Goal: Communication & Community: Answer question/provide support

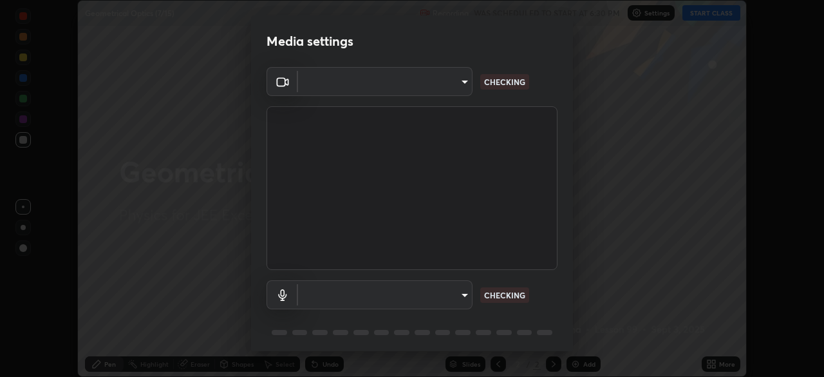
scroll to position [377, 824]
type input "119f56cd3221aa741ff86ef3c15b45e11b875c70691a8bbf6b5e475350e28a87"
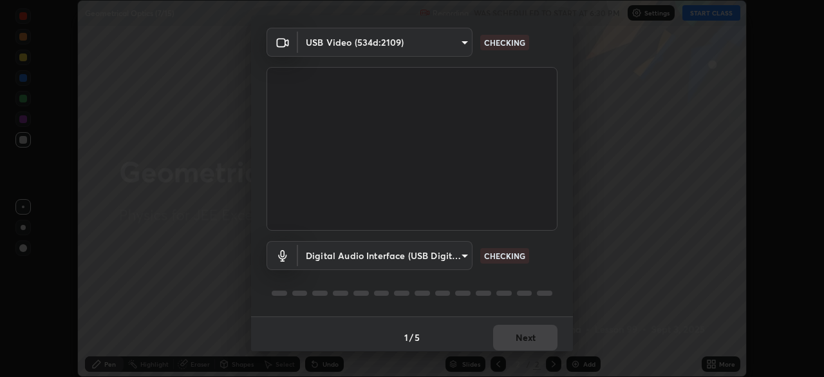
scroll to position [46, 0]
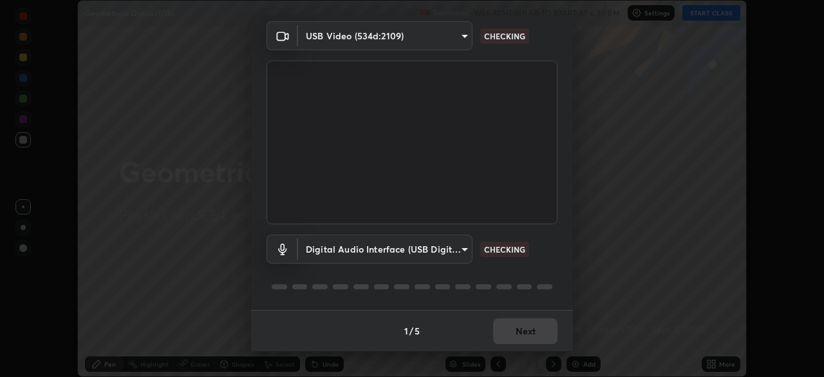
click at [451, 242] on body "Erase all Geometrical Optics (7/15) Recording WAS SCHEDULED TO START AT 6:30 PM…" at bounding box center [412, 188] width 824 height 377
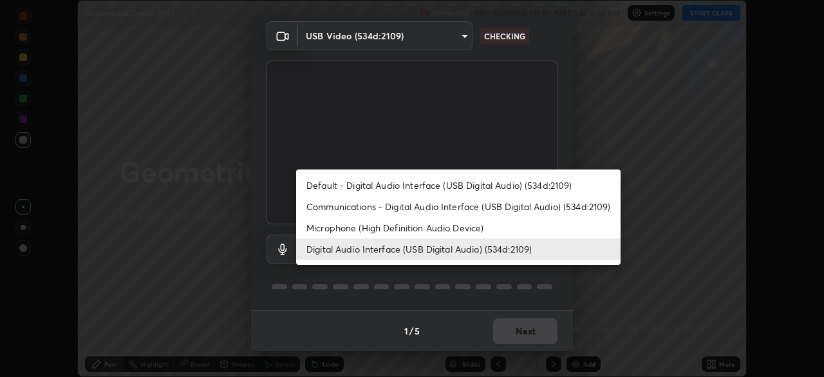
click at [507, 182] on li "Default - Digital Audio Interface (USB Digital Audio) (534d:2109)" at bounding box center [458, 184] width 325 height 21
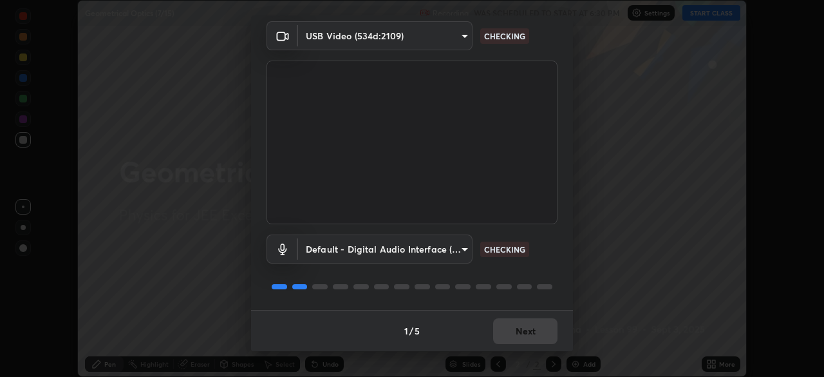
click at [446, 241] on body "Erase all Geometrical Optics (7/15) Recording WAS SCHEDULED TO START AT 6:30 PM…" at bounding box center [412, 188] width 824 height 377
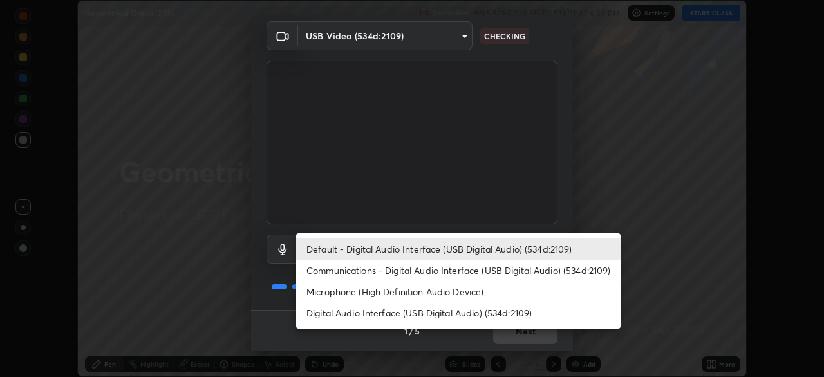
click at [492, 314] on li "Digital Audio Interface (USB Digital Audio) (534d:2109)" at bounding box center [458, 312] width 325 height 21
type input "536532af12226c338bcd5446059054d941b3a75470b8ebe0ea5f7d826babdd32"
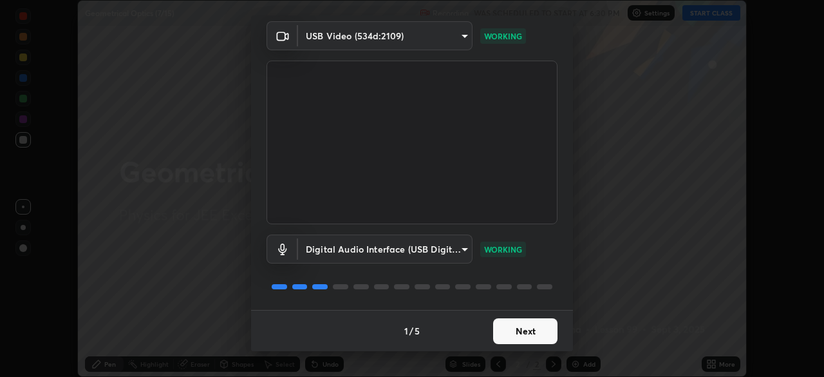
click at [534, 328] on button "Next" at bounding box center [525, 331] width 64 height 26
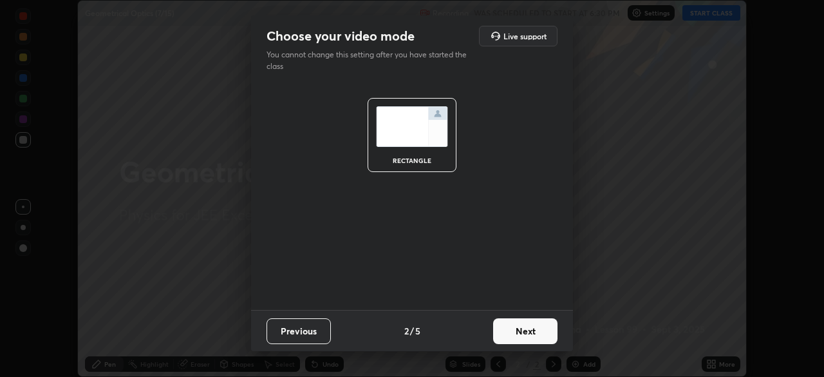
scroll to position [0, 0]
click at [532, 329] on button "Next" at bounding box center [525, 331] width 64 height 26
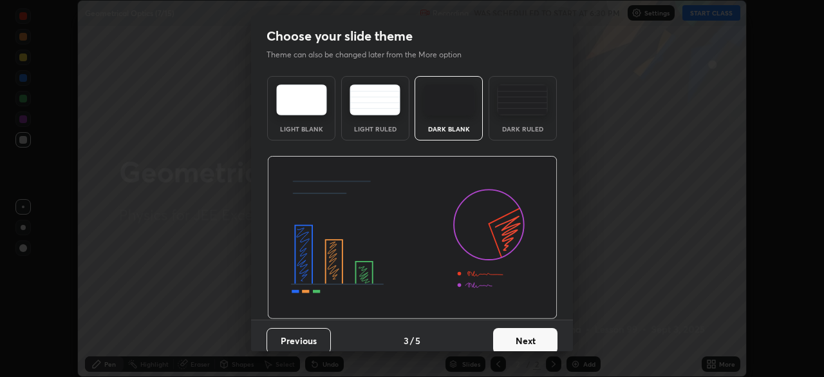
click at [532, 329] on button "Next" at bounding box center [525, 341] width 64 height 26
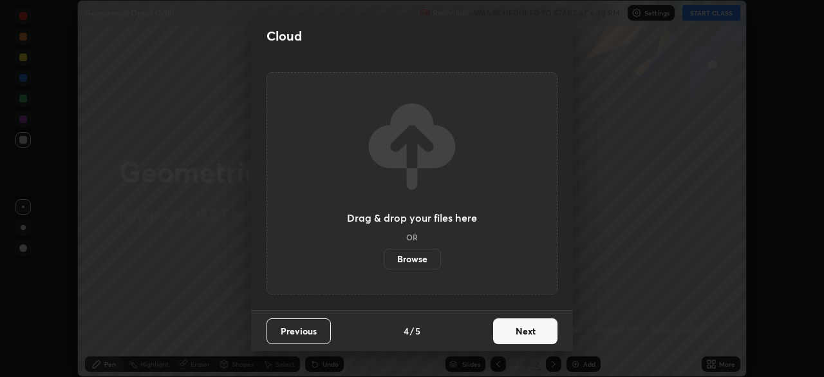
click at [531, 329] on button "Next" at bounding box center [525, 331] width 64 height 26
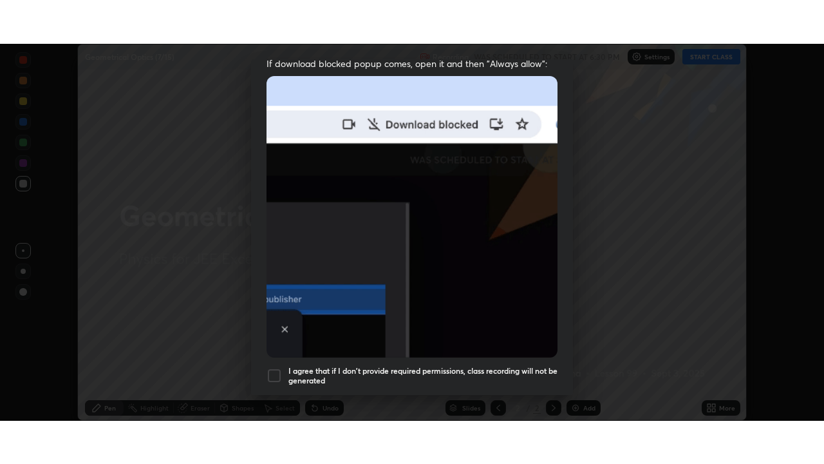
scroll to position [308, 0]
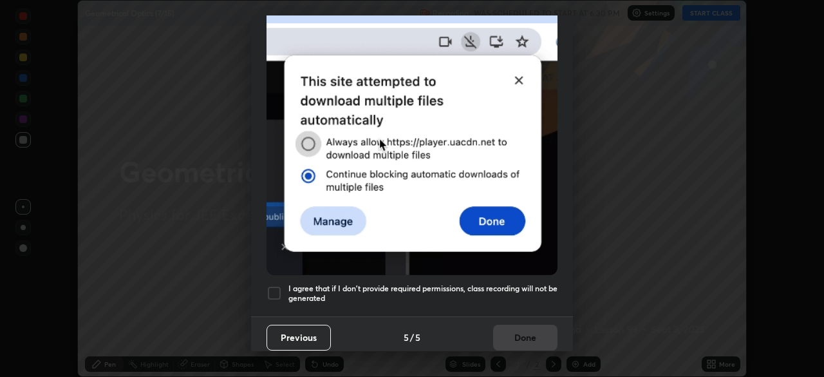
click at [279, 287] on div at bounding box center [274, 292] width 15 height 15
click at [517, 328] on button "Done" at bounding box center [525, 338] width 64 height 26
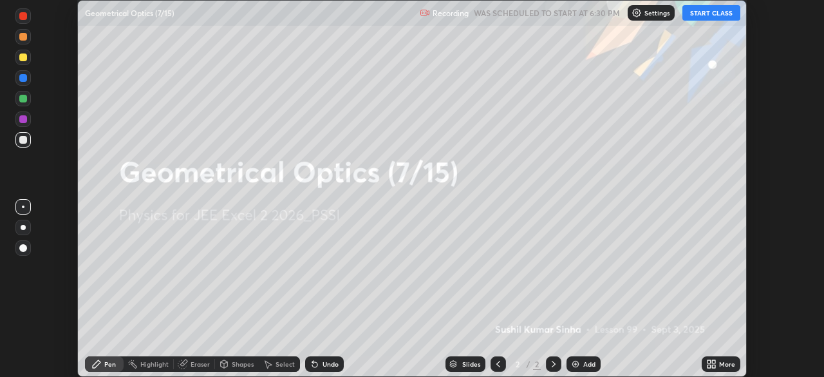
click at [713, 13] on button "START CLASS" at bounding box center [712, 12] width 58 height 15
click at [726, 361] on div "More" at bounding box center [727, 364] width 16 height 6
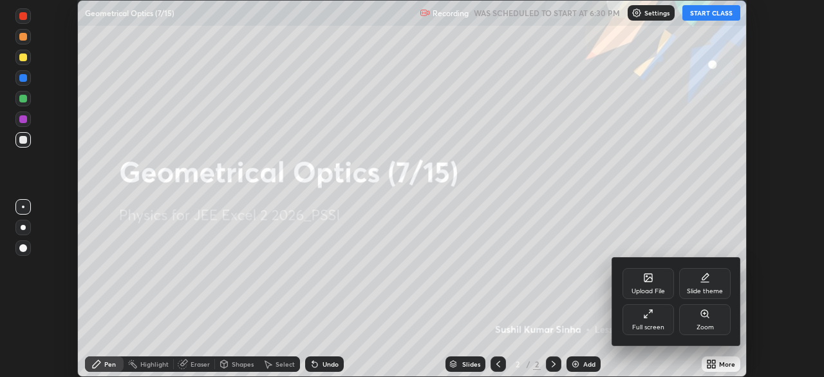
click at [659, 312] on div "Full screen" at bounding box center [649, 319] width 52 height 31
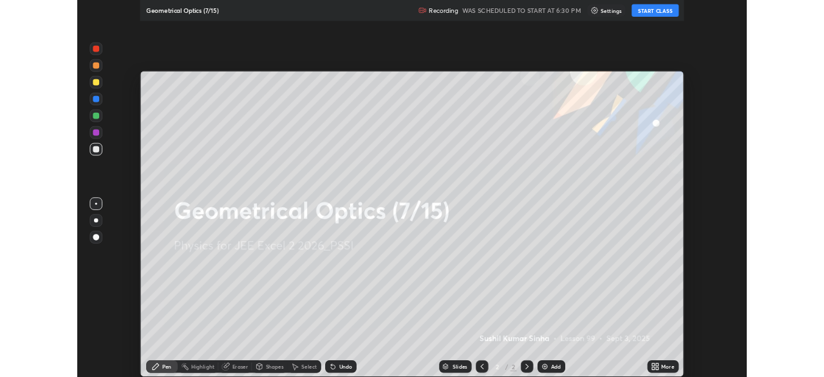
scroll to position [464, 824]
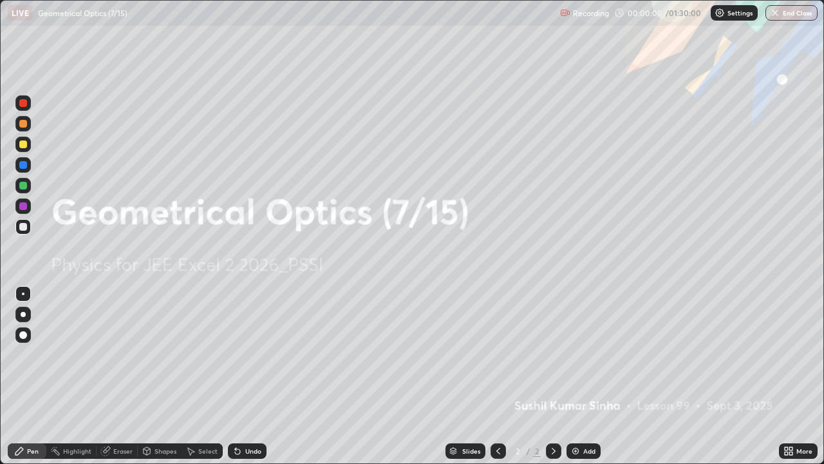
click at [552, 376] on icon at bounding box center [554, 451] width 10 height 10
click at [574, 376] on img at bounding box center [575, 451] width 10 height 10
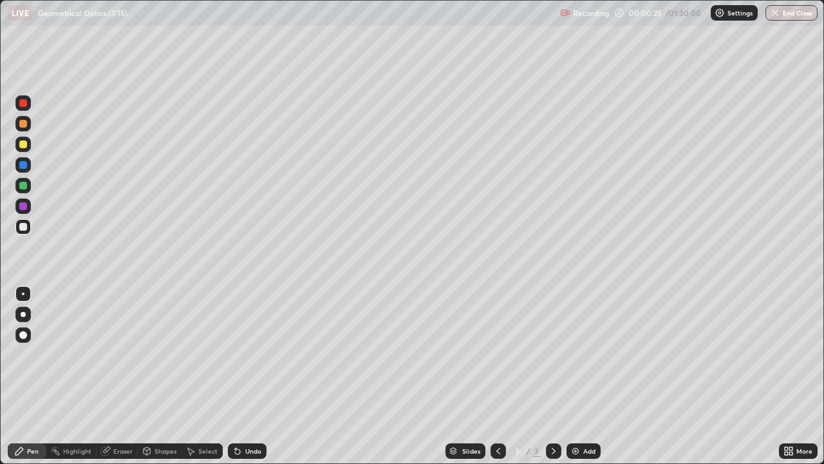
click at [797, 376] on div "More" at bounding box center [804, 451] width 16 height 6
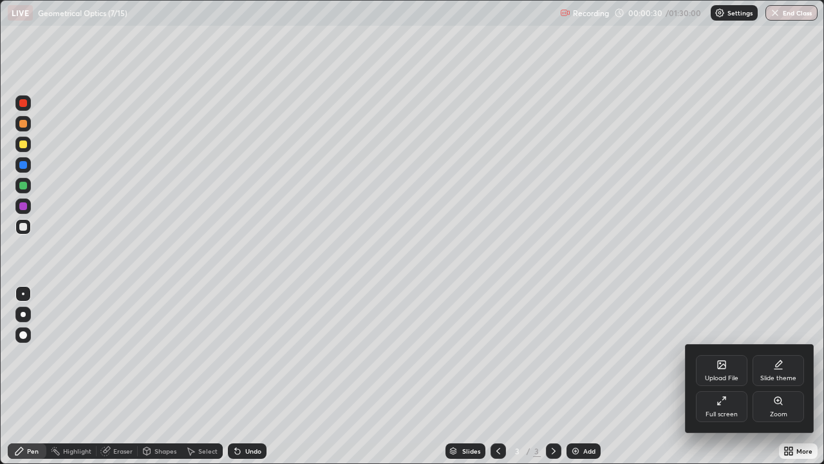
click at [724, 370] on div "Upload File" at bounding box center [722, 370] width 52 height 31
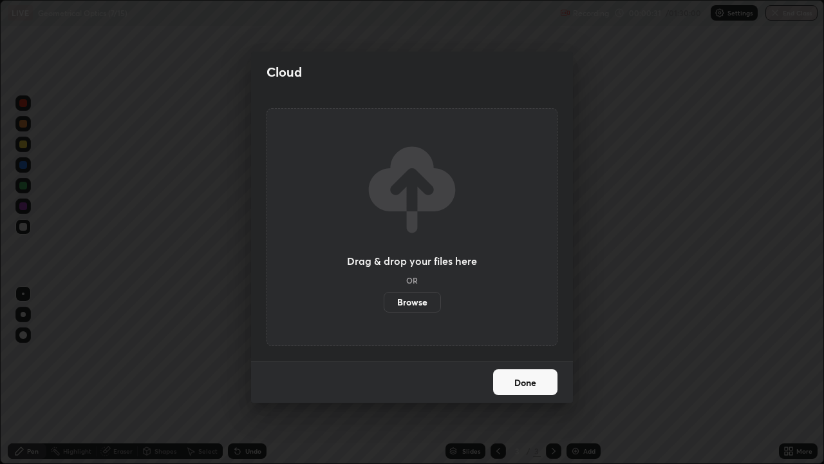
click at [420, 299] on label "Browse" at bounding box center [412, 302] width 57 height 21
click at [384, 299] on input "Browse" at bounding box center [384, 302] width 0 height 21
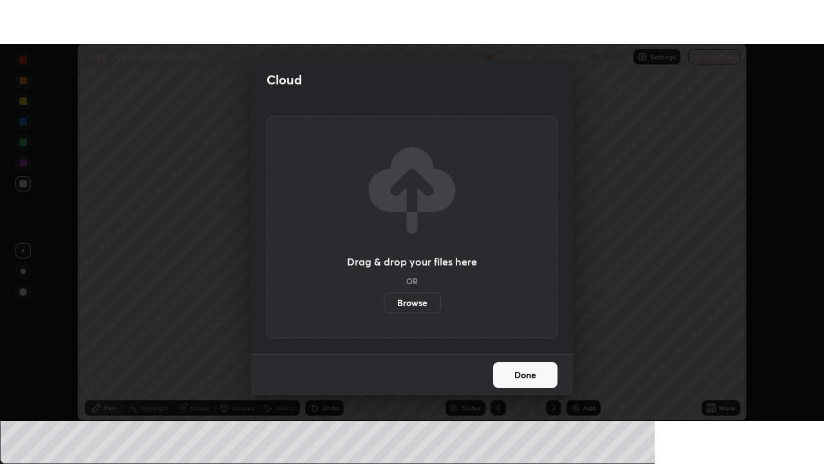
scroll to position [64012, 63565]
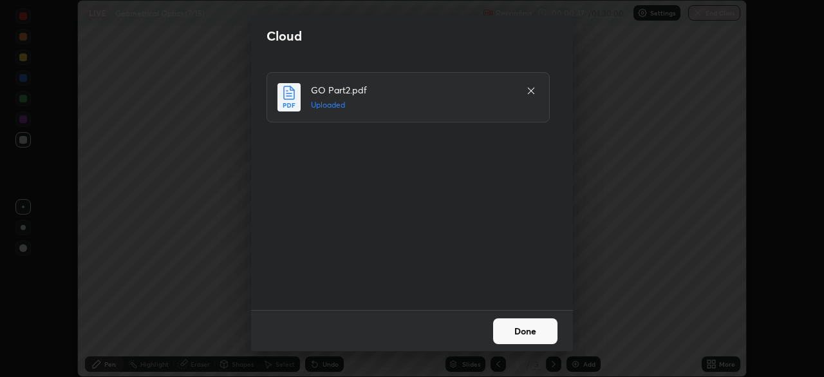
click at [529, 329] on button "Done" at bounding box center [525, 331] width 64 height 26
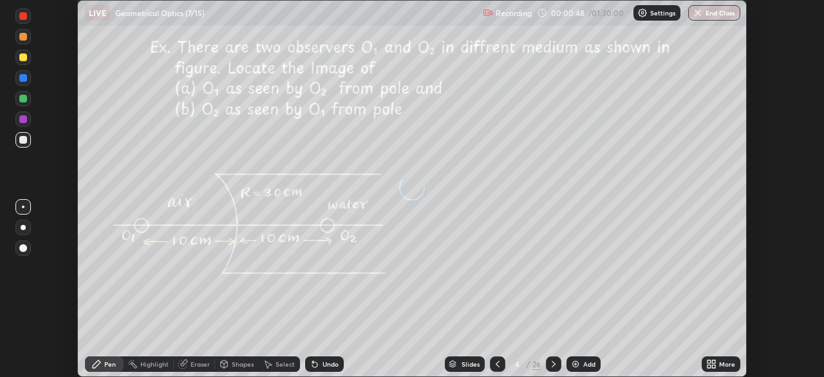
click at [713, 366] on icon at bounding box center [713, 365] width 3 height 3
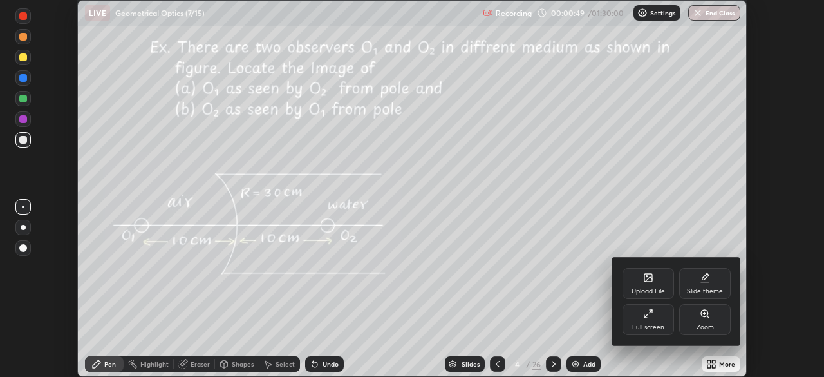
click at [650, 311] on icon at bounding box center [650, 311] width 3 height 3
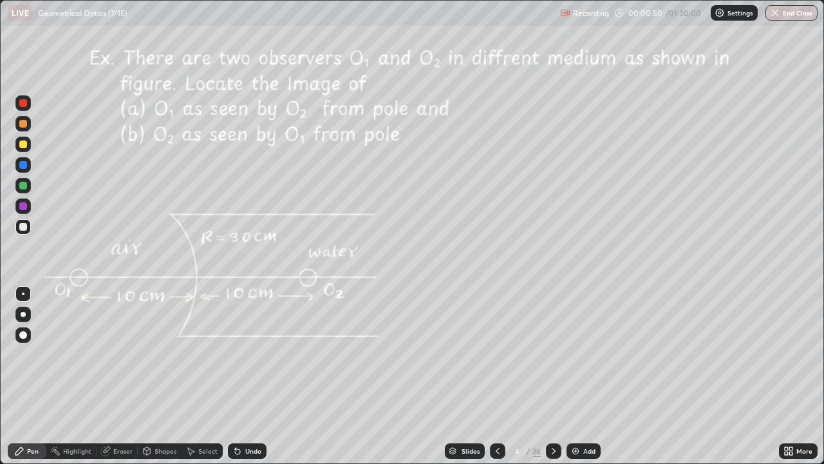
scroll to position [464, 824]
click at [552, 376] on icon at bounding box center [554, 451] width 4 height 6
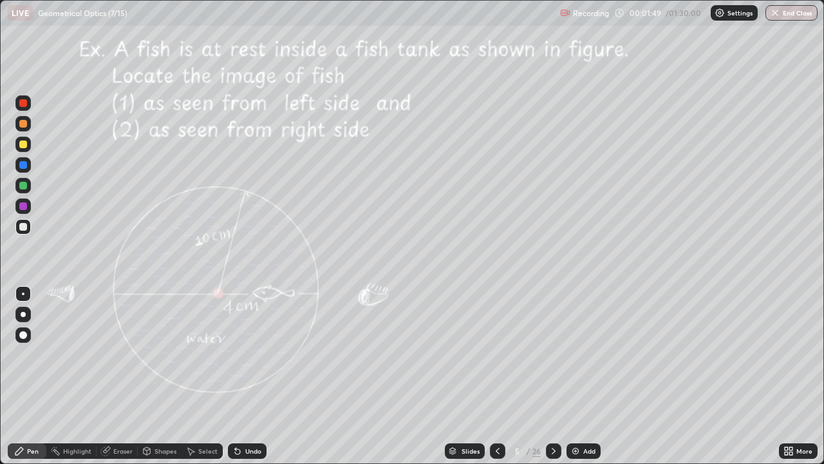
click at [21, 146] on div at bounding box center [23, 144] width 8 height 8
click at [22, 188] on div at bounding box center [23, 186] width 8 height 8
click at [20, 144] on div at bounding box center [23, 144] width 8 height 8
click at [235, 376] on icon at bounding box center [235, 448] width 1 height 1
click at [240, 376] on icon at bounding box center [237, 451] width 10 height 10
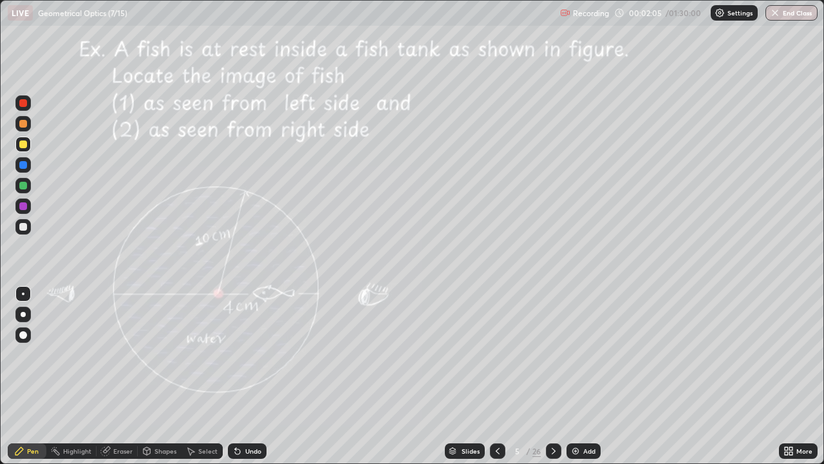
click at [245, 376] on div "Undo" at bounding box center [253, 451] width 16 height 6
click at [25, 106] on div at bounding box center [23, 103] width 8 height 8
click at [28, 185] on div at bounding box center [22, 185] width 15 height 15
click at [26, 187] on div at bounding box center [23, 186] width 8 height 8
click at [22, 165] on div at bounding box center [23, 165] width 8 height 8
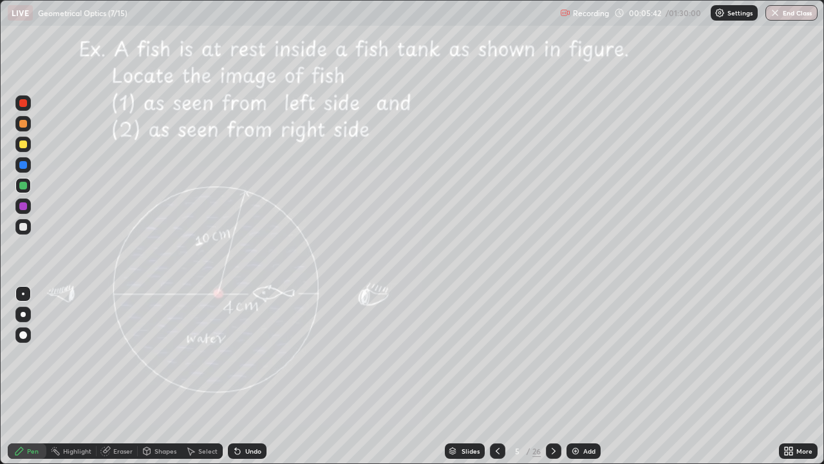
click at [22, 165] on div at bounding box center [23, 165] width 8 height 8
click at [251, 376] on div "Undo" at bounding box center [253, 451] width 16 height 6
click at [247, 376] on div "Undo" at bounding box center [253, 451] width 16 height 6
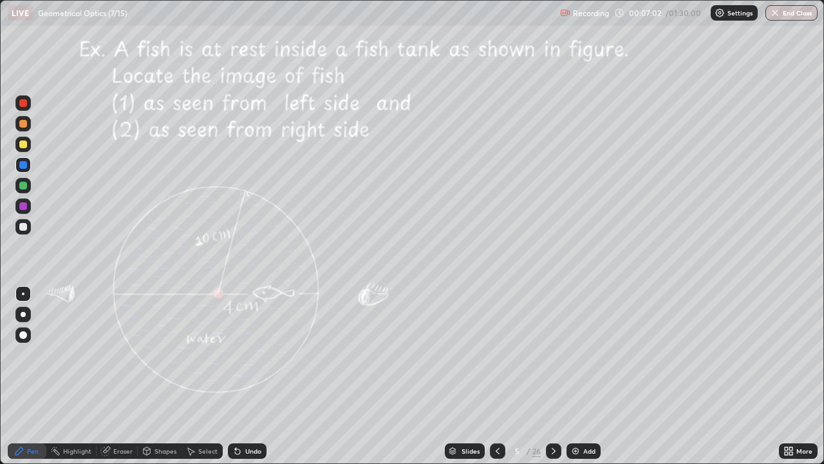
click at [247, 376] on div "Undo" at bounding box center [253, 451] width 16 height 6
click at [256, 376] on div "Undo" at bounding box center [253, 451] width 16 height 6
click at [22, 186] on div at bounding box center [23, 186] width 8 height 8
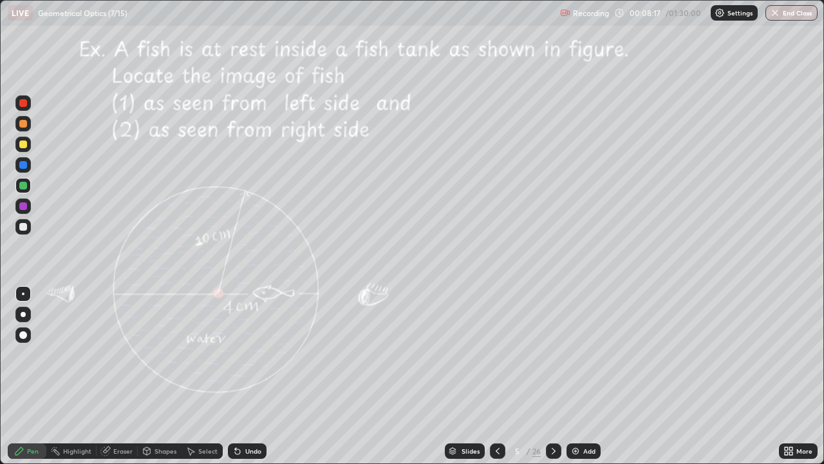
click at [165, 376] on div "Shapes" at bounding box center [166, 451] width 22 height 6
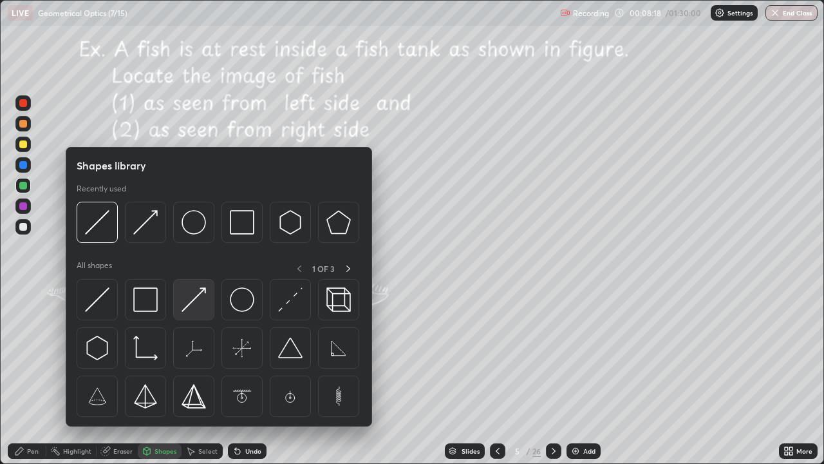
click at [189, 302] on img at bounding box center [194, 299] width 24 height 24
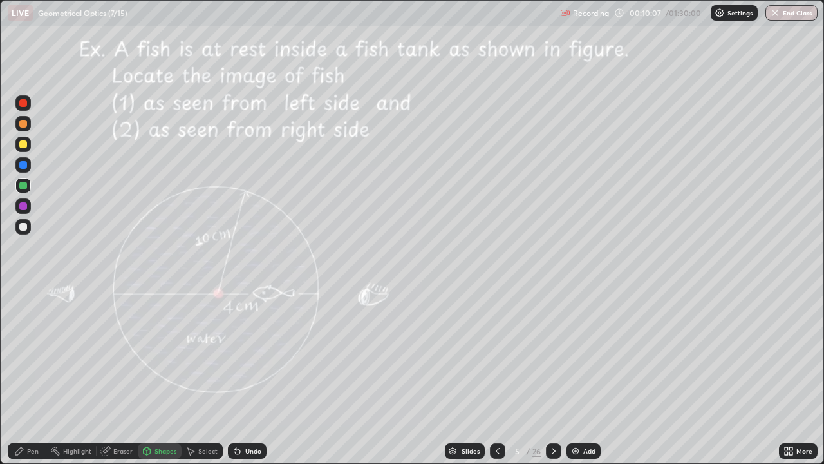
click at [120, 376] on div "Eraser" at bounding box center [122, 451] width 19 height 6
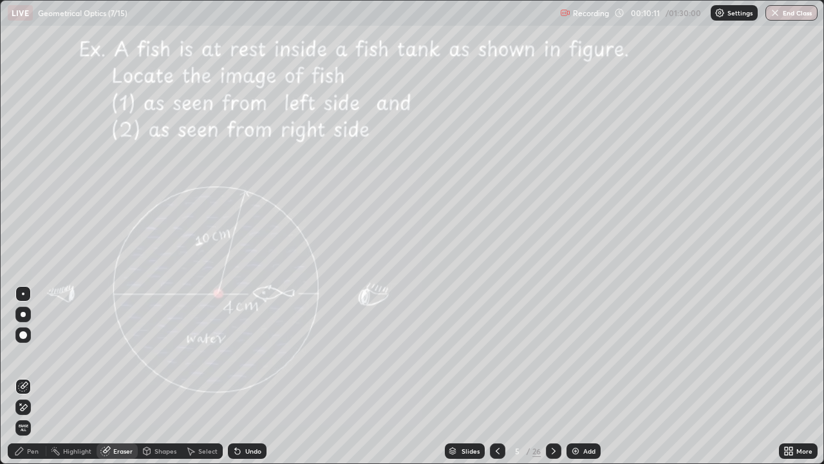
click at [35, 376] on div "Pen" at bounding box center [33, 451] width 12 height 6
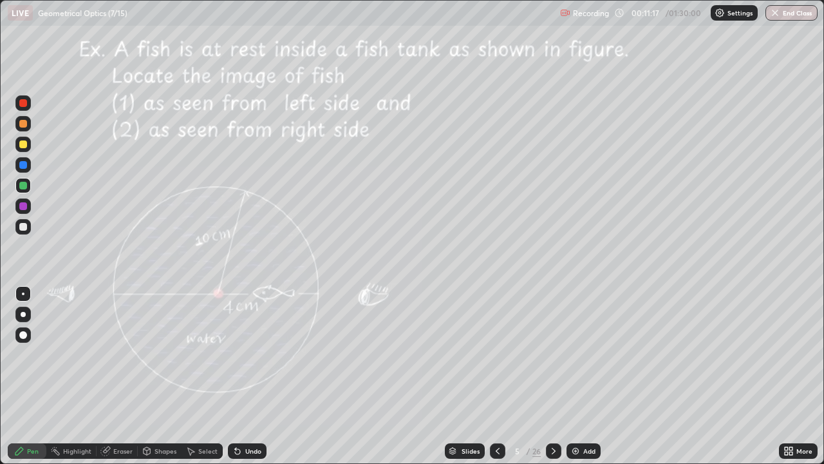
click at [124, 376] on div "Eraser" at bounding box center [122, 451] width 19 height 6
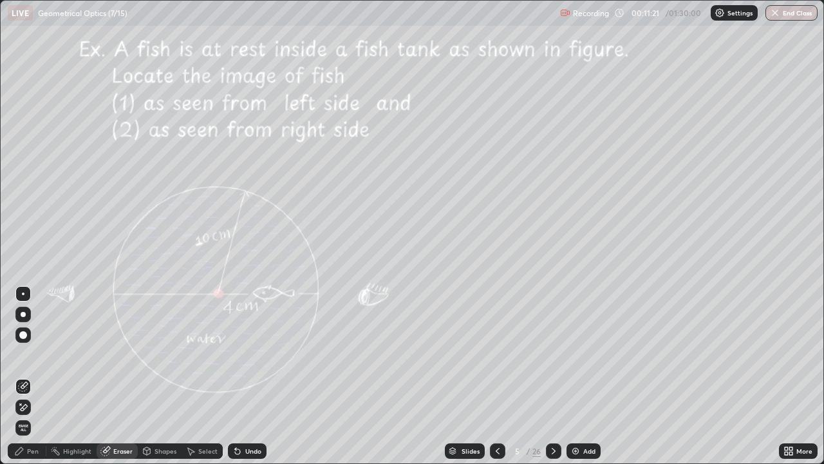
click at [36, 376] on div "Pen" at bounding box center [33, 451] width 12 height 6
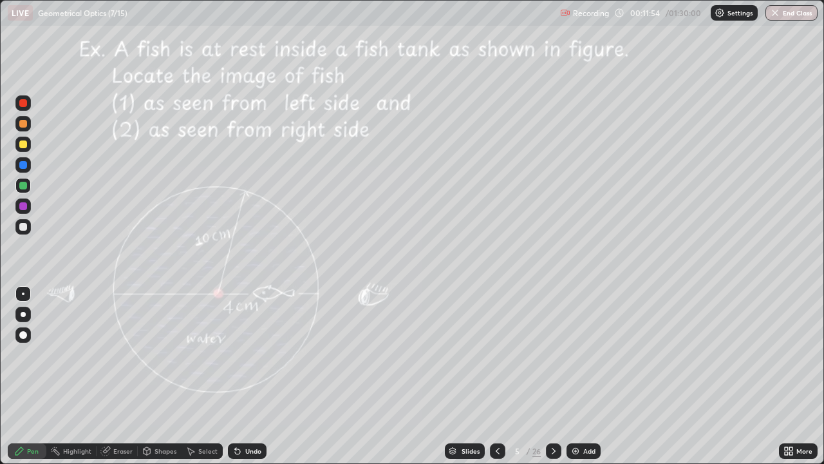
click at [552, 376] on icon at bounding box center [554, 451] width 4 height 6
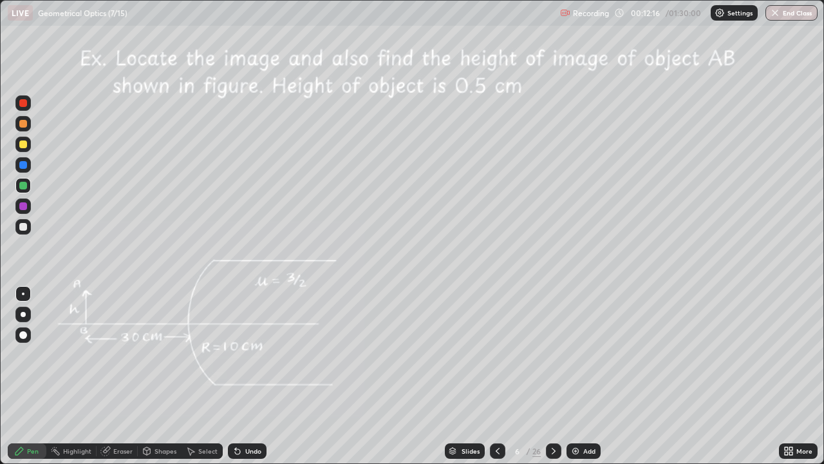
click at [26, 226] on div at bounding box center [23, 227] width 8 height 8
click at [23, 207] on div at bounding box center [23, 206] width 8 height 8
click at [24, 225] on div at bounding box center [23, 227] width 8 height 8
click at [21, 225] on div at bounding box center [23, 227] width 8 height 8
click at [26, 145] on div at bounding box center [23, 144] width 8 height 8
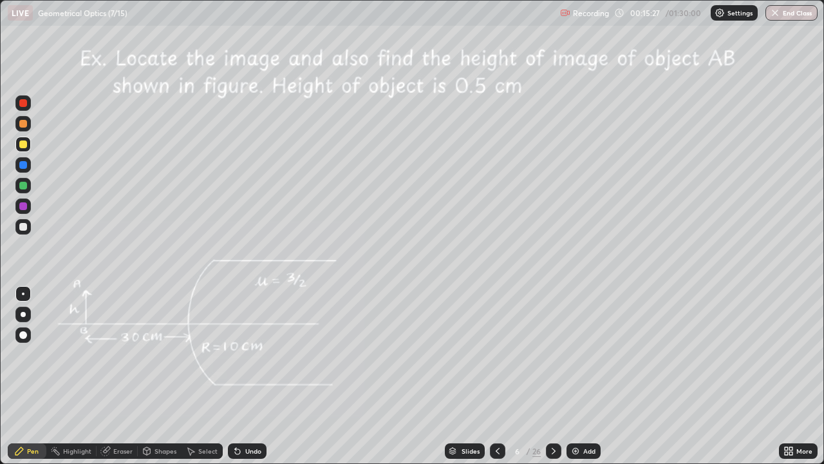
click at [258, 376] on div "Undo" at bounding box center [253, 451] width 16 height 6
click at [28, 184] on div at bounding box center [22, 185] width 15 height 15
click at [576, 376] on img at bounding box center [575, 451] width 10 height 10
click at [26, 147] on div at bounding box center [22, 144] width 15 height 15
click at [160, 376] on div "Shapes" at bounding box center [166, 451] width 22 height 6
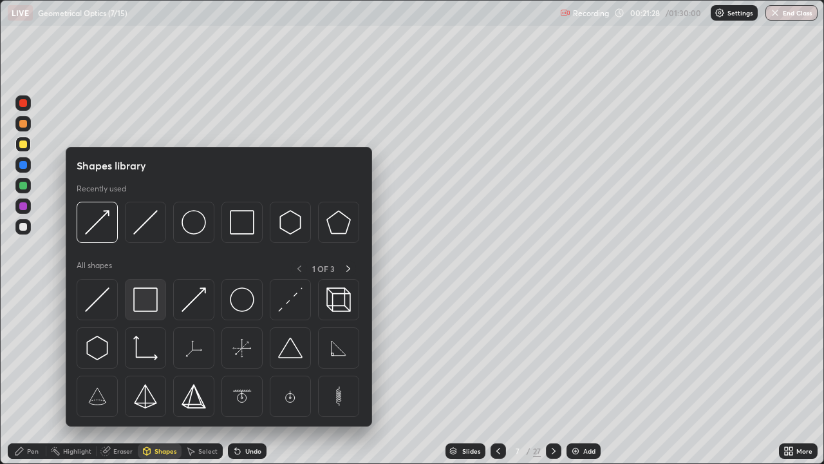
click at [142, 301] on img at bounding box center [145, 299] width 24 height 24
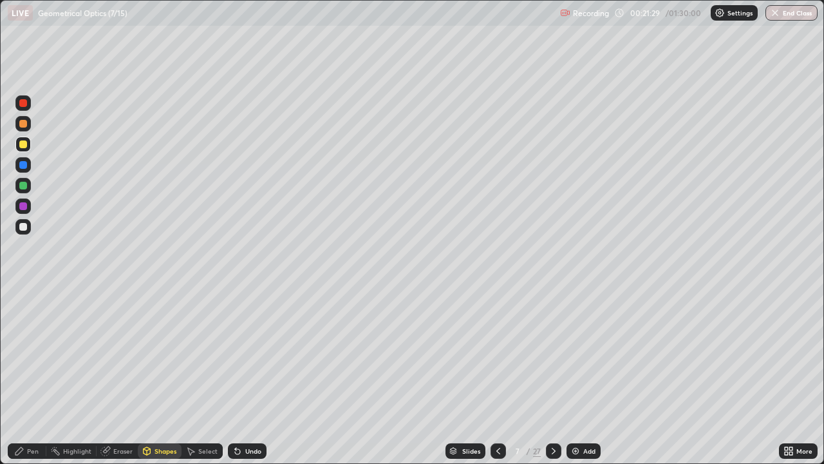
click at [23, 208] on div at bounding box center [23, 206] width 8 height 8
click at [204, 376] on div "Select" at bounding box center [207, 451] width 19 height 6
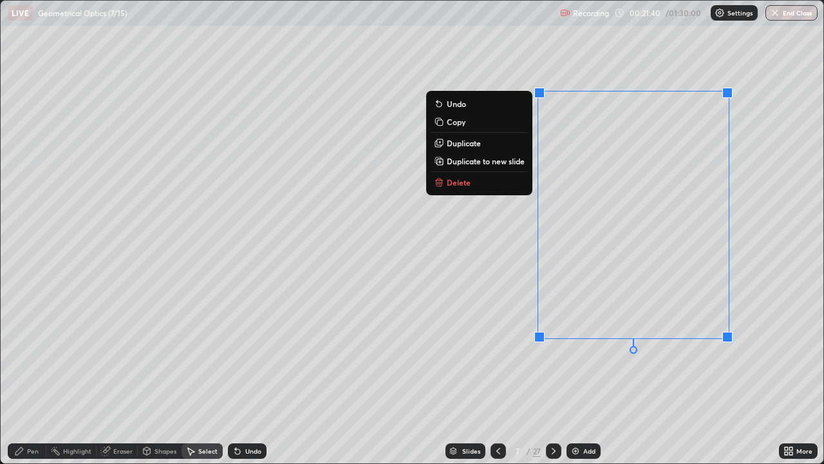
click at [462, 182] on p "Delete" at bounding box center [459, 182] width 24 height 10
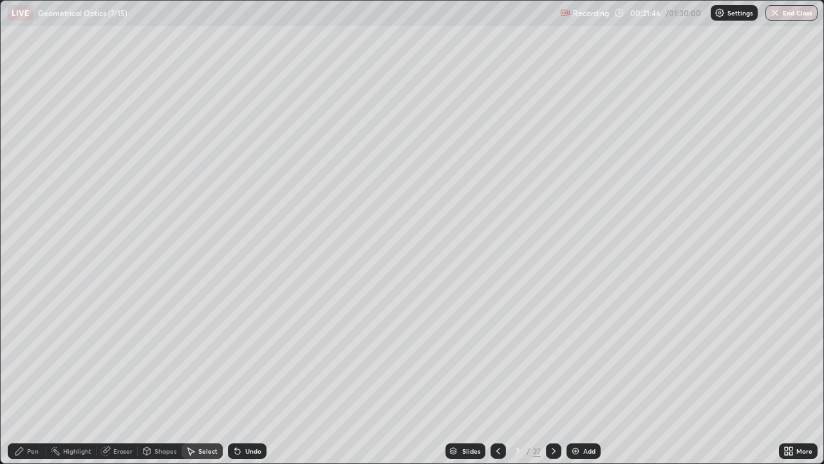
click at [37, 376] on div "Pen" at bounding box center [33, 451] width 12 height 6
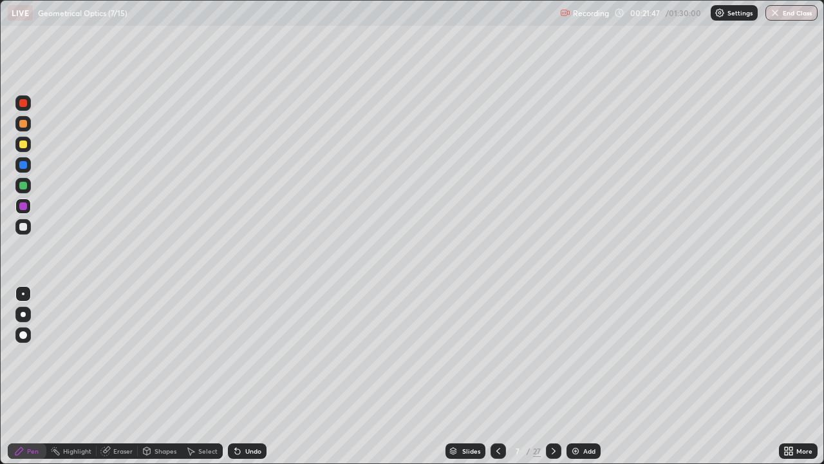
click at [23, 186] on div at bounding box center [23, 186] width 8 height 8
click at [28, 142] on div at bounding box center [22, 144] width 15 height 15
click at [162, 376] on div "Shapes" at bounding box center [160, 450] width 44 height 15
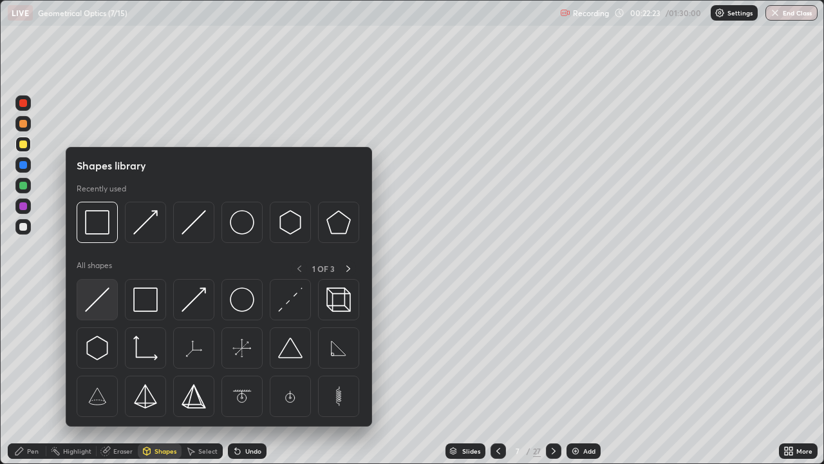
click at [97, 295] on img at bounding box center [97, 299] width 24 height 24
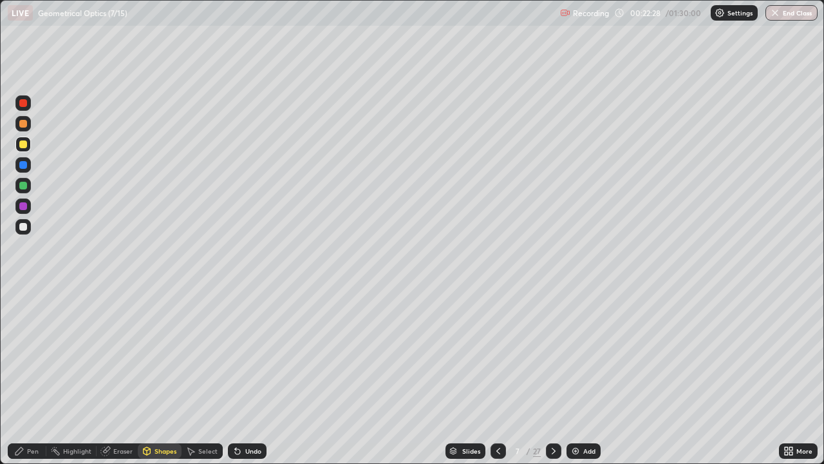
click at [26, 104] on div at bounding box center [23, 103] width 8 height 8
click at [26, 185] on div at bounding box center [23, 186] width 8 height 8
click at [41, 376] on div "Pen" at bounding box center [27, 450] width 39 height 15
click at [24, 165] on div at bounding box center [23, 165] width 8 height 8
click at [253, 376] on div "Undo" at bounding box center [253, 451] width 16 height 6
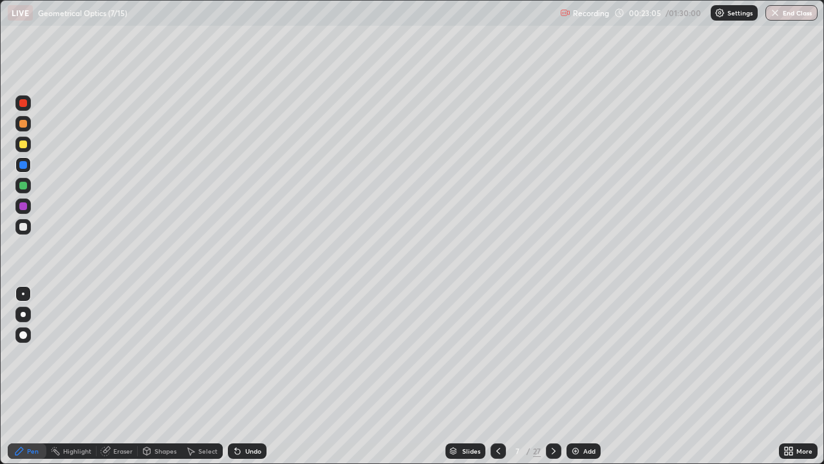
click at [253, 376] on div "Undo" at bounding box center [253, 451] width 16 height 6
click at [171, 376] on div "Shapes" at bounding box center [166, 451] width 22 height 6
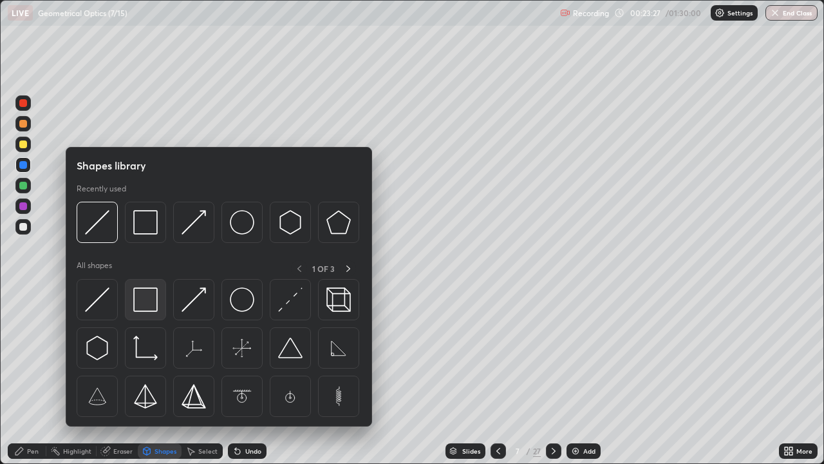
click at [149, 299] on img at bounding box center [145, 299] width 24 height 24
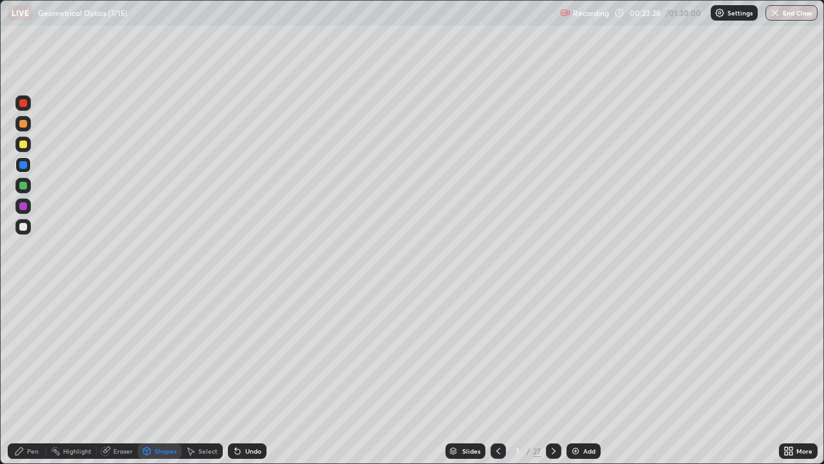
click at [24, 203] on div at bounding box center [23, 206] width 8 height 8
click at [24, 104] on div at bounding box center [23, 103] width 8 height 8
click at [33, 376] on div "Pen" at bounding box center [33, 451] width 12 height 6
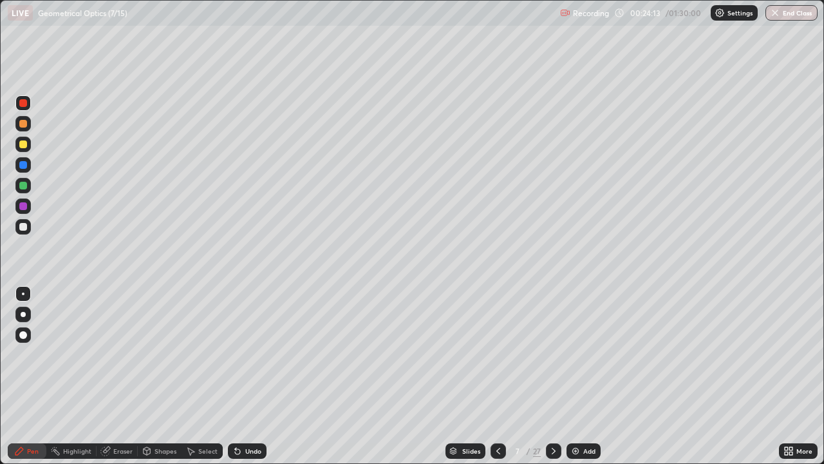
click at [235, 376] on icon at bounding box center [237, 451] width 5 height 5
click at [239, 376] on icon at bounding box center [237, 451] width 10 height 10
click at [235, 376] on icon at bounding box center [237, 451] width 5 height 5
click at [238, 376] on icon at bounding box center [237, 451] width 5 height 5
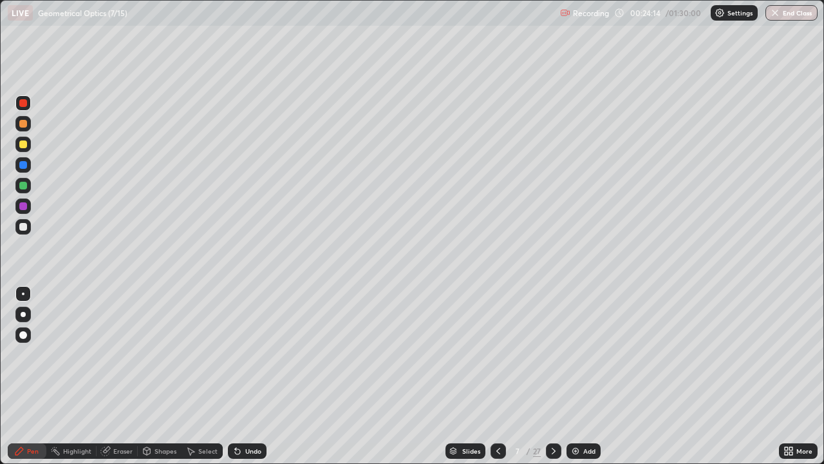
click at [238, 376] on icon at bounding box center [237, 451] width 5 height 5
click at [24, 167] on div at bounding box center [23, 165] width 8 height 8
click at [20, 204] on div at bounding box center [23, 206] width 8 height 8
click at [23, 166] on div at bounding box center [23, 165] width 8 height 8
click at [22, 106] on div at bounding box center [23, 103] width 8 height 8
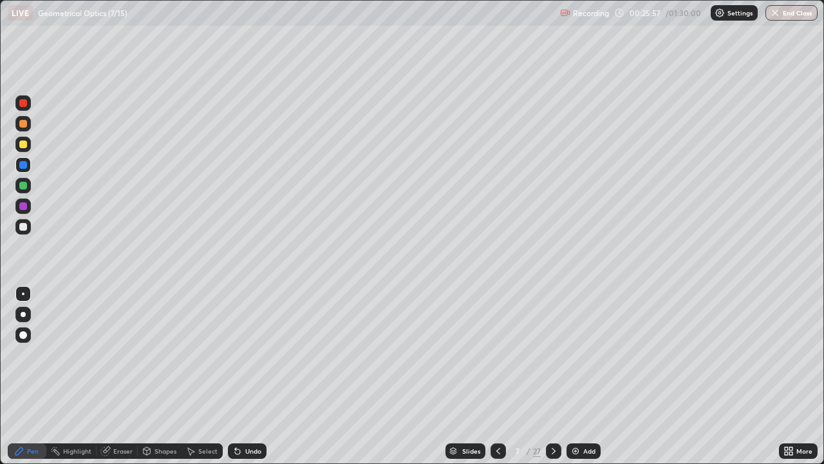
click at [22, 106] on div at bounding box center [23, 103] width 8 height 8
click at [558, 376] on div at bounding box center [553, 450] width 15 height 15
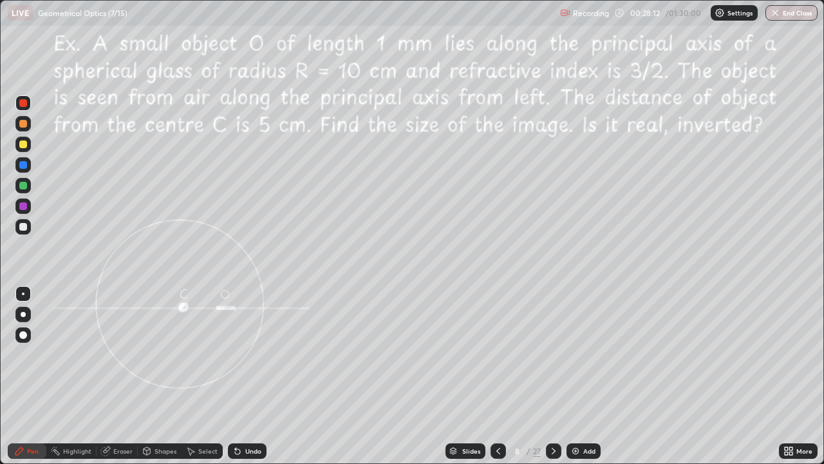
click at [23, 204] on div at bounding box center [23, 206] width 8 height 8
click at [23, 185] on div at bounding box center [23, 186] width 8 height 8
click at [22, 144] on div at bounding box center [23, 144] width 8 height 8
click at [24, 103] on div at bounding box center [23, 103] width 8 height 8
click at [24, 205] on div at bounding box center [23, 206] width 8 height 8
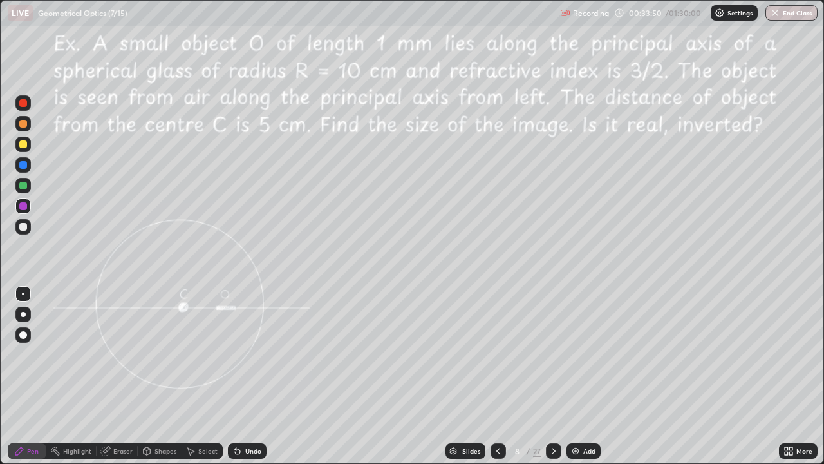
click at [26, 188] on div at bounding box center [23, 186] width 8 height 8
click at [22, 211] on div at bounding box center [22, 205] width 15 height 15
click at [24, 147] on div at bounding box center [23, 144] width 8 height 8
click at [26, 146] on div at bounding box center [23, 144] width 8 height 8
click at [256, 376] on div "Undo" at bounding box center [253, 451] width 16 height 6
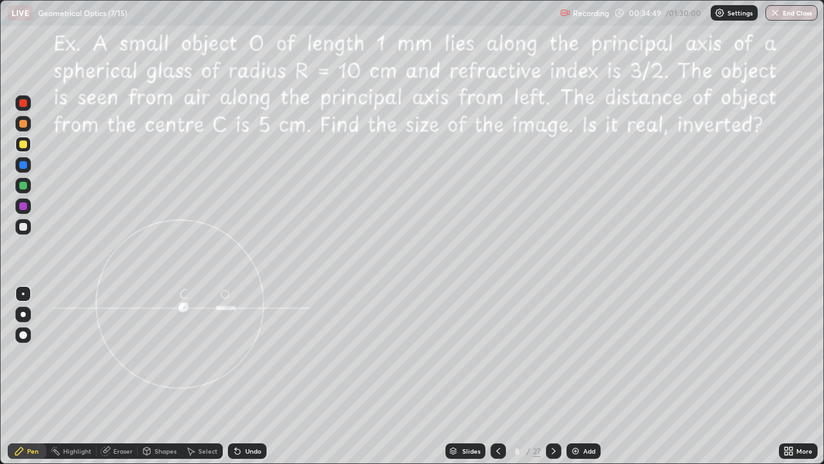
click at [252, 376] on div "Undo" at bounding box center [247, 450] width 39 height 15
click at [254, 376] on div "Undo" at bounding box center [247, 450] width 39 height 15
click at [208, 376] on div "Select" at bounding box center [207, 451] width 19 height 6
click at [207, 376] on div "Select" at bounding box center [207, 451] width 19 height 6
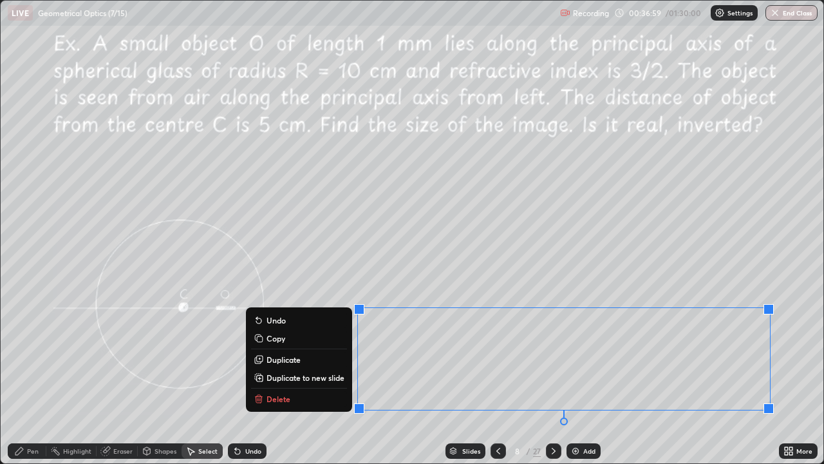
click at [292, 376] on button "Delete" at bounding box center [299, 398] width 96 height 15
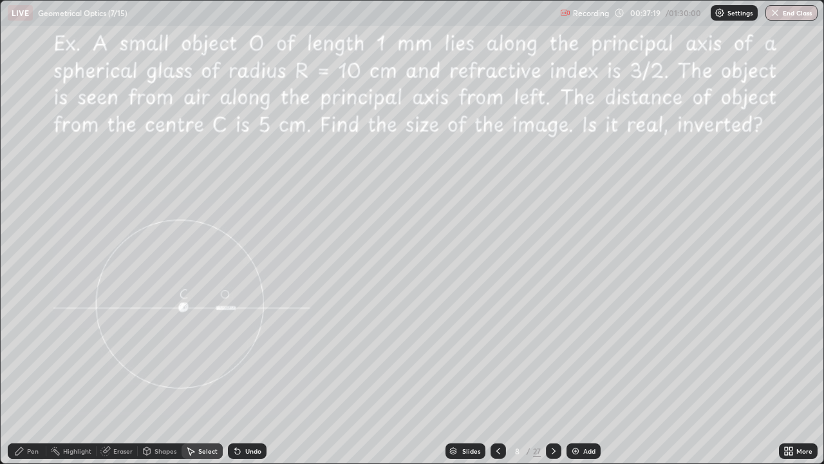
click at [39, 376] on div "Pen" at bounding box center [27, 450] width 39 height 15
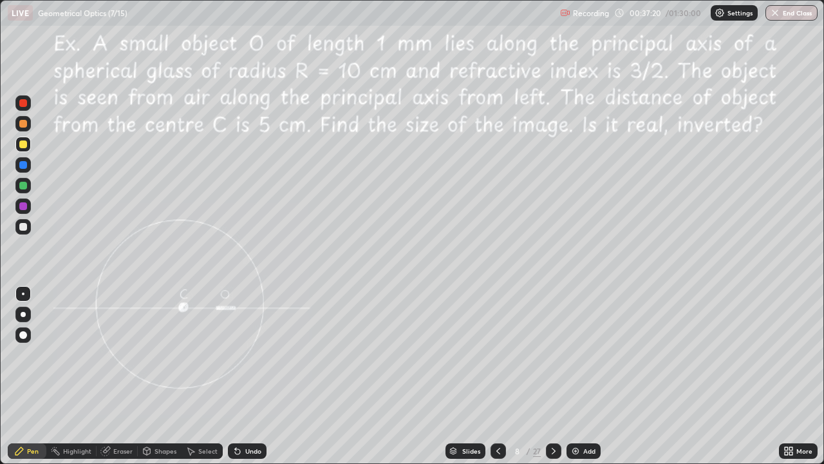
click at [24, 186] on div at bounding box center [23, 186] width 8 height 8
click at [24, 164] on div at bounding box center [23, 165] width 8 height 8
click at [235, 376] on icon at bounding box center [237, 451] width 5 height 5
click at [238, 376] on icon at bounding box center [237, 451] width 10 height 10
click at [241, 376] on div "Undo" at bounding box center [247, 450] width 39 height 15
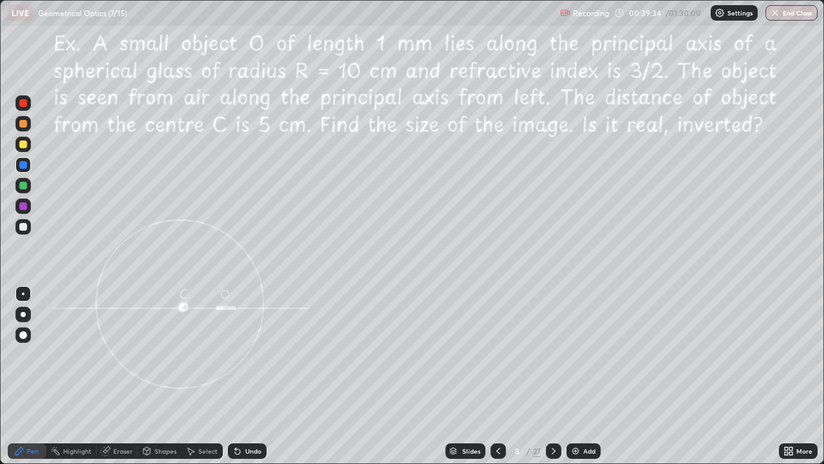
click at [208, 376] on div "Select" at bounding box center [207, 451] width 19 height 6
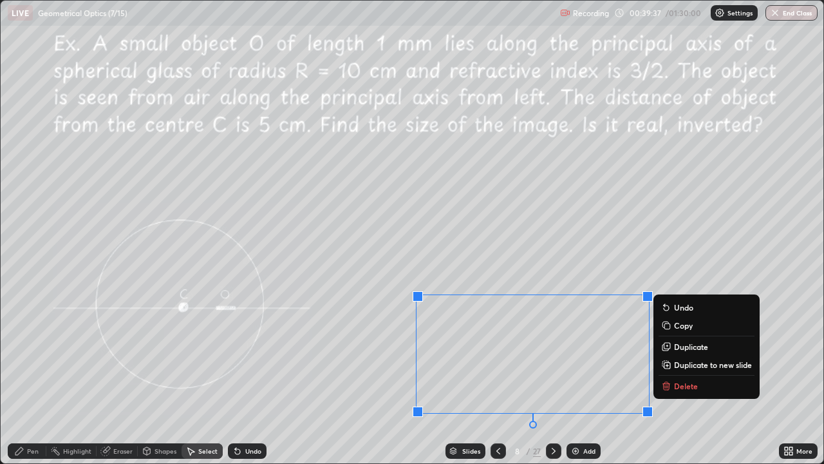
click at [687, 376] on p "Delete" at bounding box center [686, 386] width 24 height 10
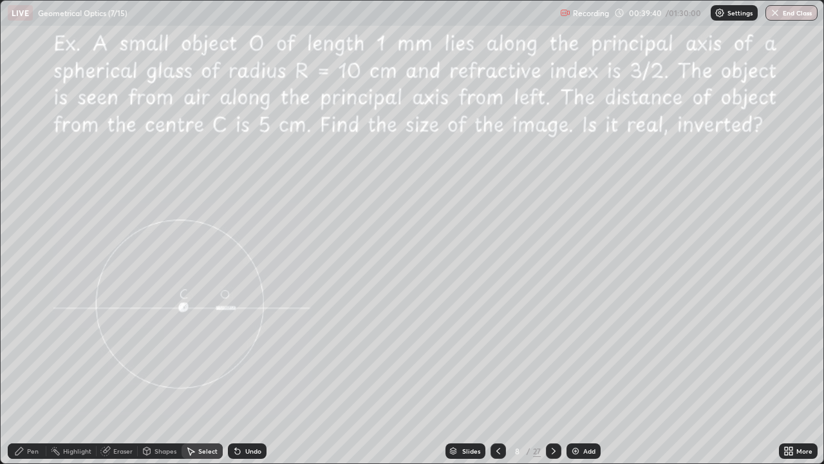
click at [552, 376] on icon at bounding box center [554, 451] width 10 height 10
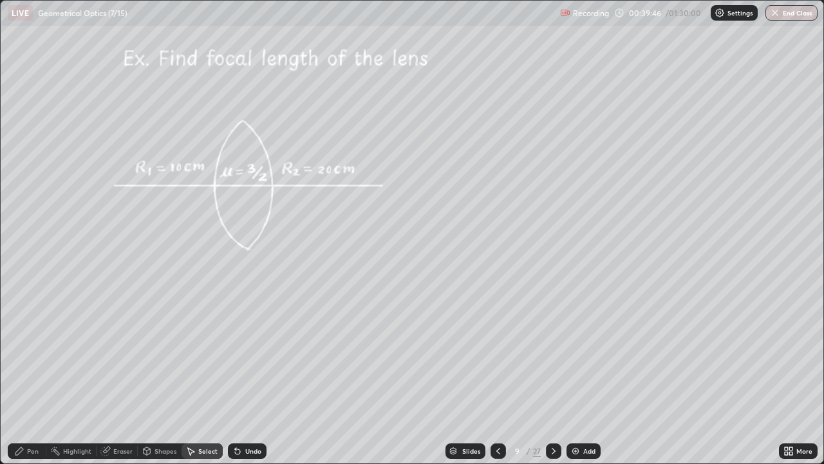
click at [496, 376] on icon at bounding box center [498, 451] width 10 height 10
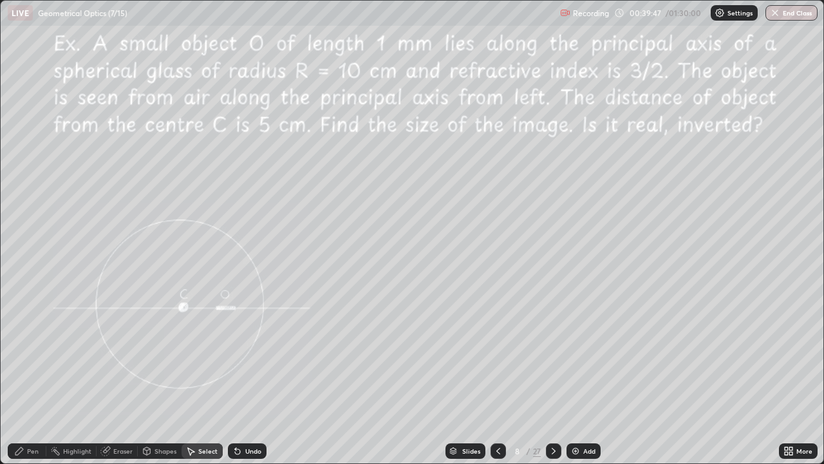
click at [572, 376] on img at bounding box center [575, 451] width 10 height 10
click at [115, 37] on div "0 ° Undo Copy Duplicate Duplicate to new slide Delete" at bounding box center [412, 232] width 823 height 462
click at [32, 376] on div "Pen" at bounding box center [27, 450] width 39 height 15
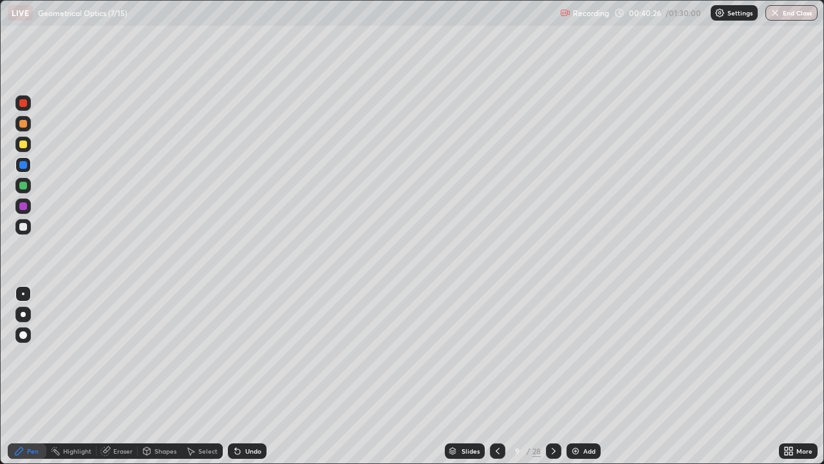
click at [25, 140] on div at bounding box center [22, 144] width 15 height 15
click at [26, 143] on div at bounding box center [23, 144] width 8 height 8
click at [495, 376] on div at bounding box center [497, 450] width 15 height 15
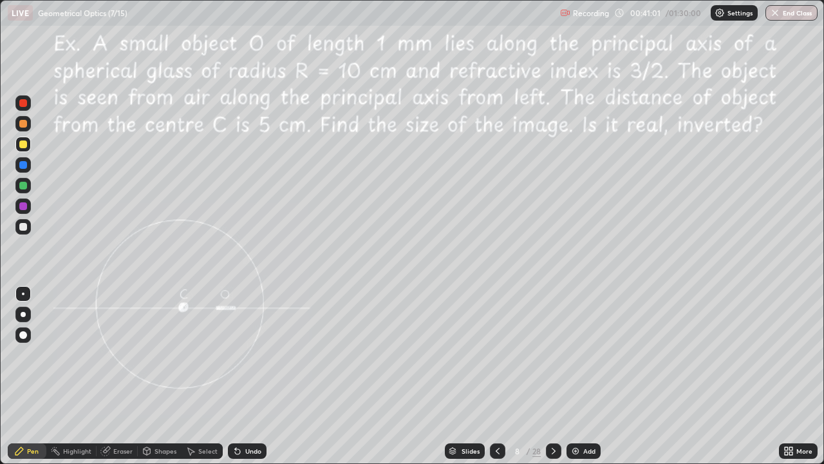
click at [554, 376] on icon at bounding box center [554, 451] width 10 height 10
click at [24, 225] on div at bounding box center [23, 227] width 8 height 8
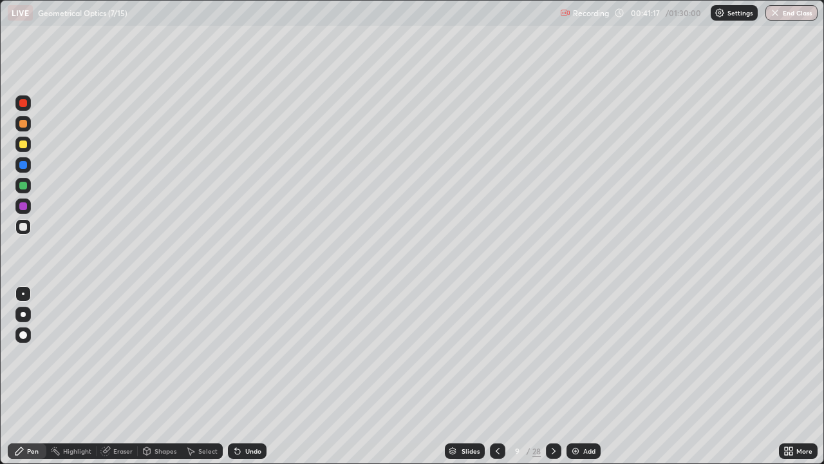
click at [237, 376] on icon at bounding box center [237, 451] width 5 height 5
click at [162, 376] on div "Shapes" at bounding box center [166, 451] width 22 height 6
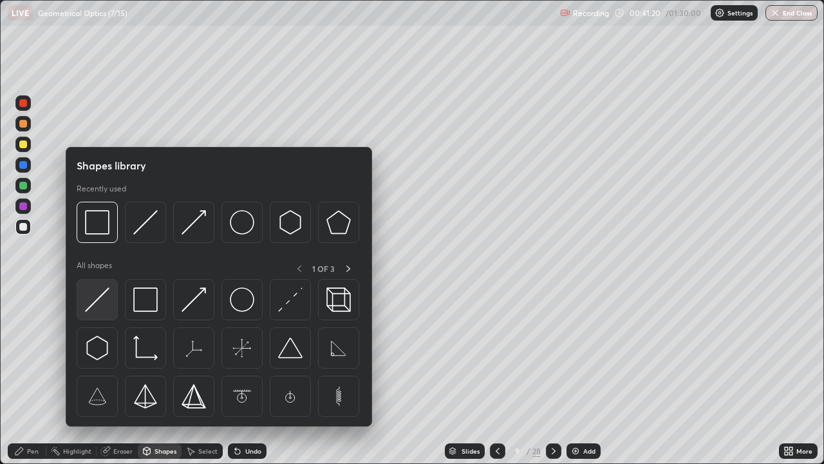
click at [102, 299] on img at bounding box center [97, 299] width 24 height 24
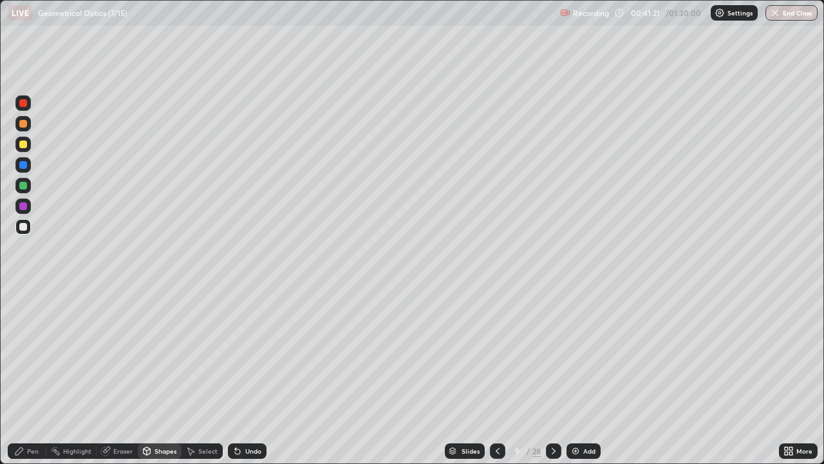
click at [22, 186] on div at bounding box center [23, 186] width 8 height 8
click at [23, 102] on div at bounding box center [23, 103] width 8 height 8
click at [152, 376] on div "Shapes" at bounding box center [160, 450] width 44 height 15
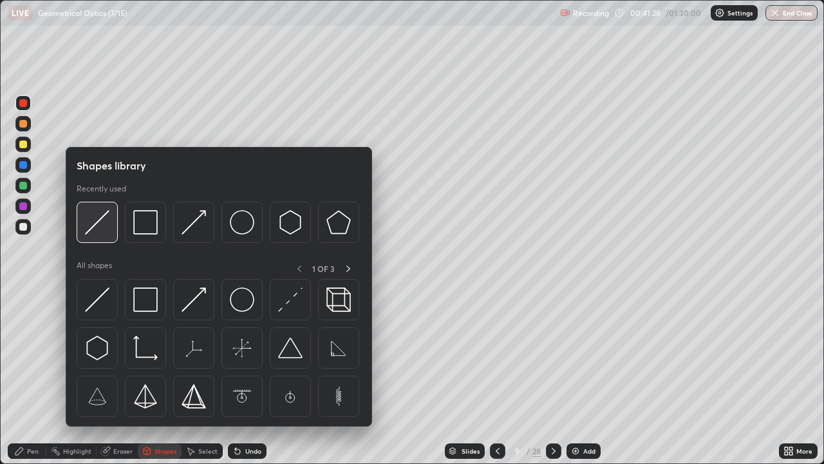
click at [91, 221] on img at bounding box center [97, 222] width 24 height 24
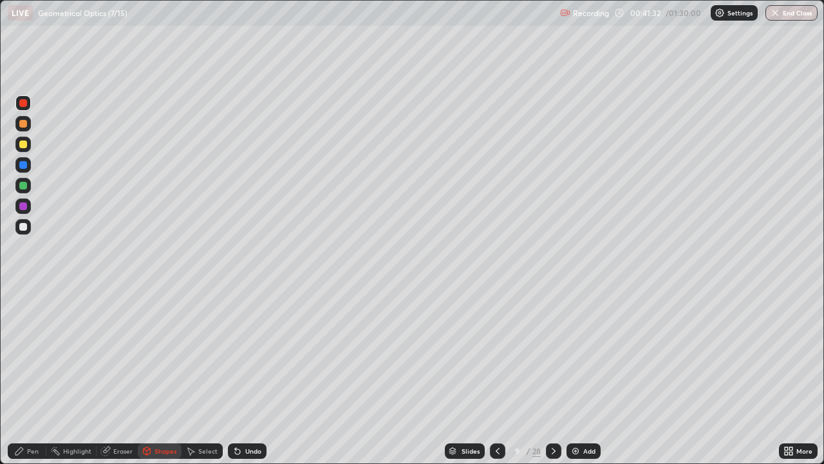
click at [32, 376] on div "Pen" at bounding box center [27, 450] width 39 height 15
click at [21, 144] on div at bounding box center [23, 144] width 8 height 8
click at [19, 205] on div at bounding box center [23, 206] width 8 height 8
click at [19, 166] on div at bounding box center [23, 165] width 8 height 8
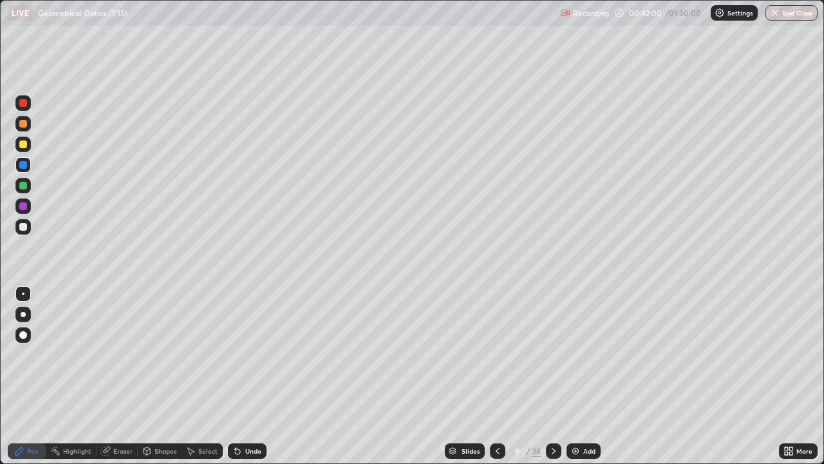
click at [21, 164] on div at bounding box center [23, 165] width 8 height 8
click at [23, 226] on div at bounding box center [23, 227] width 8 height 8
click at [23, 102] on div at bounding box center [23, 103] width 8 height 8
click at [165, 376] on div "Shapes" at bounding box center [166, 451] width 22 height 6
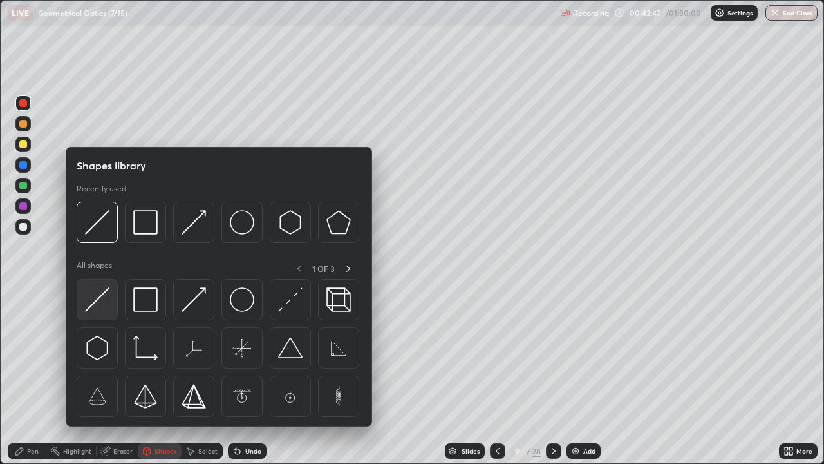
click at [102, 297] on img at bounding box center [97, 299] width 24 height 24
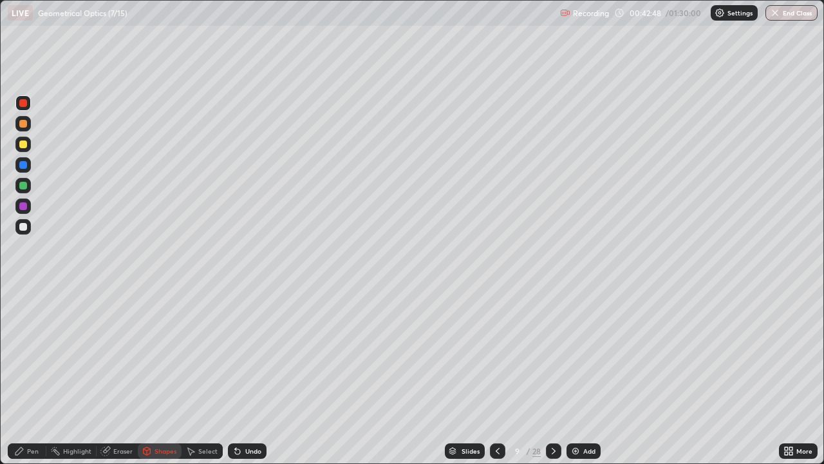
click at [26, 147] on div at bounding box center [22, 144] width 15 height 15
click at [37, 376] on div "Pen" at bounding box center [27, 450] width 39 height 15
click at [26, 227] on div at bounding box center [23, 227] width 8 height 8
click at [28, 146] on div at bounding box center [22, 144] width 15 height 15
click at [125, 376] on div "Eraser" at bounding box center [122, 451] width 19 height 6
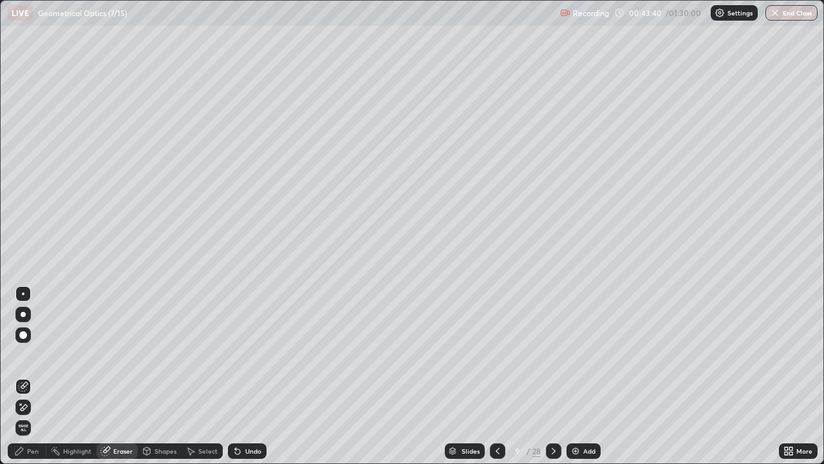
click at [33, 376] on div "Pen" at bounding box center [33, 451] width 12 height 6
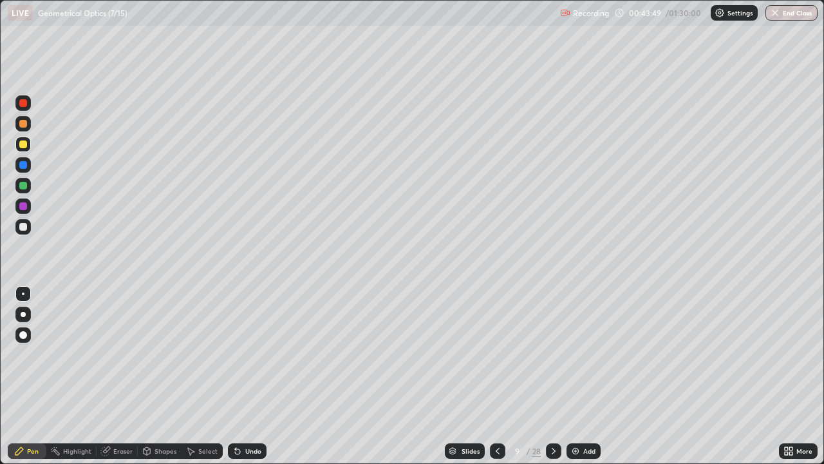
click at [23, 226] on div at bounding box center [23, 227] width 8 height 8
click at [24, 226] on div at bounding box center [23, 227] width 8 height 8
click at [24, 104] on div at bounding box center [23, 103] width 8 height 8
click at [160, 376] on div "Shapes" at bounding box center [166, 451] width 22 height 6
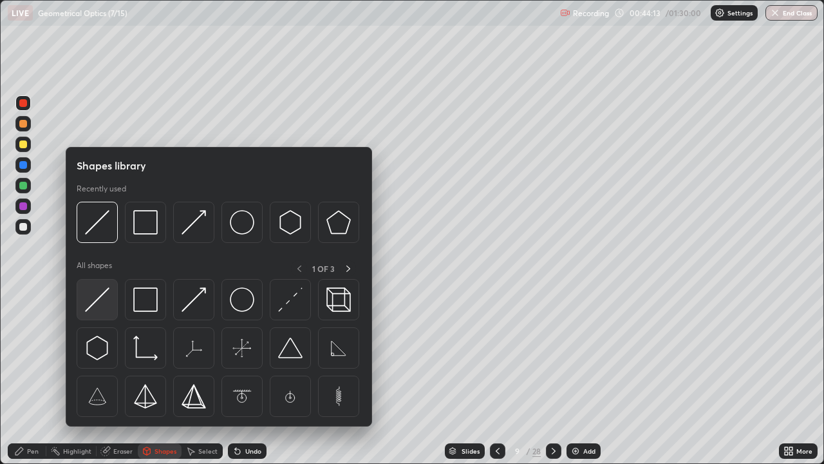
click at [100, 299] on img at bounding box center [97, 299] width 24 height 24
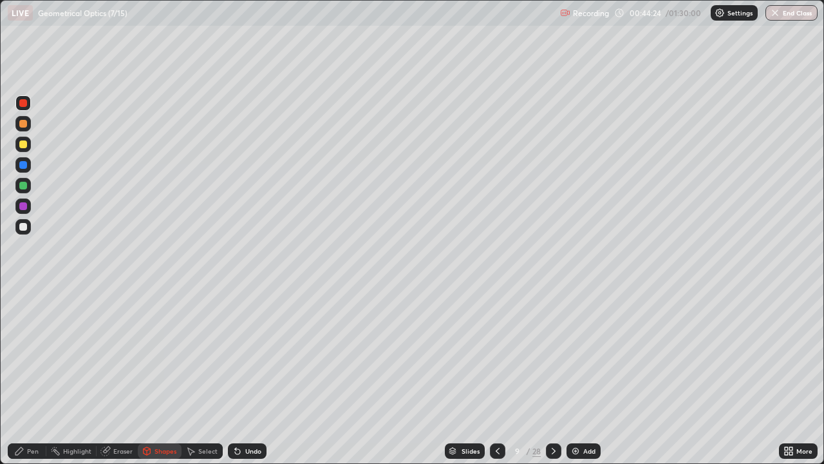
click at [250, 376] on div "Undo" at bounding box center [253, 451] width 16 height 6
click at [22, 185] on div at bounding box center [23, 186] width 8 height 8
click at [250, 376] on div "Undo" at bounding box center [253, 451] width 16 height 6
click at [30, 376] on div "Pen" at bounding box center [27, 450] width 39 height 15
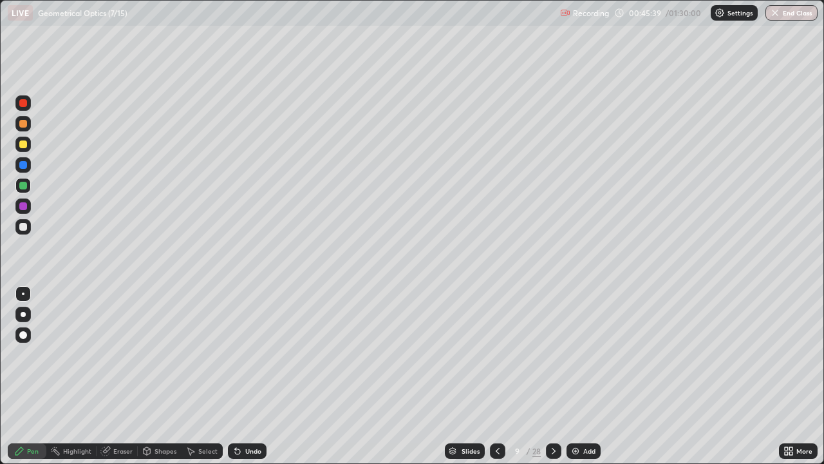
click at [21, 165] on div at bounding box center [23, 165] width 8 height 8
click at [158, 376] on div "Shapes" at bounding box center [166, 451] width 22 height 6
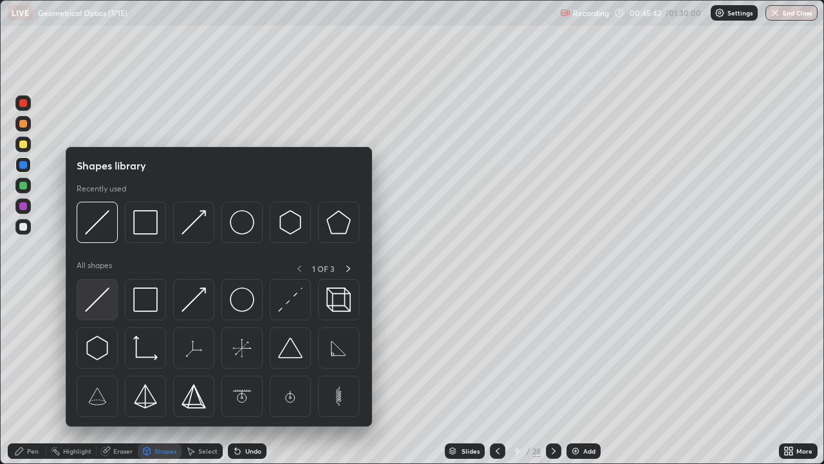
click at [100, 297] on img at bounding box center [97, 299] width 24 height 24
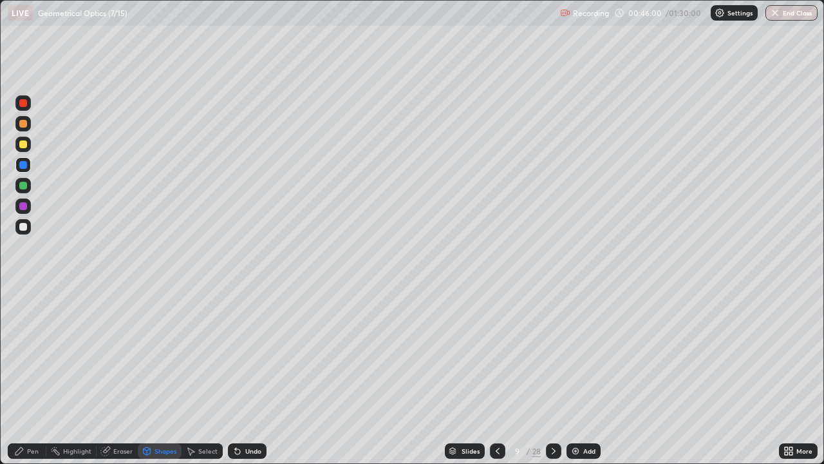
click at [23, 185] on div at bounding box center [23, 186] width 8 height 8
click at [28, 376] on div "Pen" at bounding box center [33, 451] width 12 height 6
click at [200, 376] on div "Select" at bounding box center [207, 451] width 19 height 6
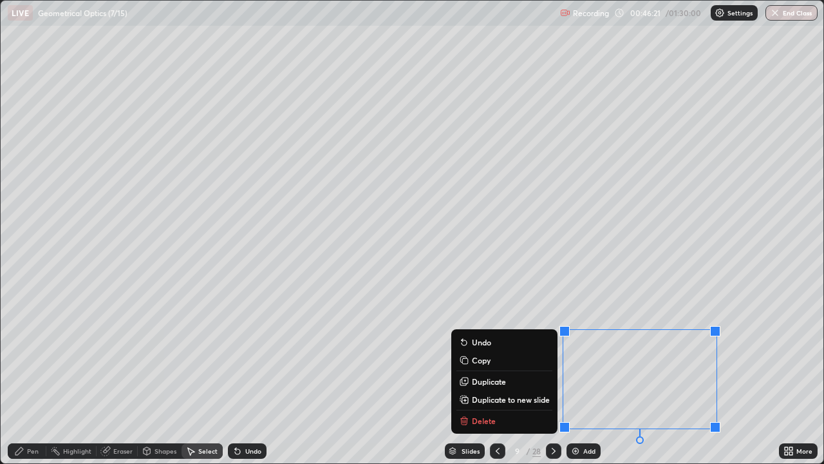
click at [755, 267] on div "0 ° Undo Copy Duplicate Duplicate to new slide Delete" at bounding box center [412, 232] width 823 height 462
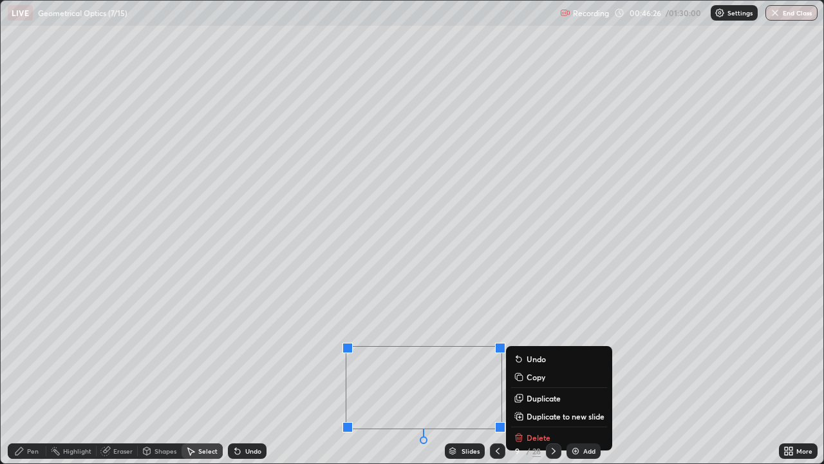
click at [694, 154] on div "0 ° Undo Copy Duplicate Duplicate to new slide Delete" at bounding box center [412, 232] width 823 height 462
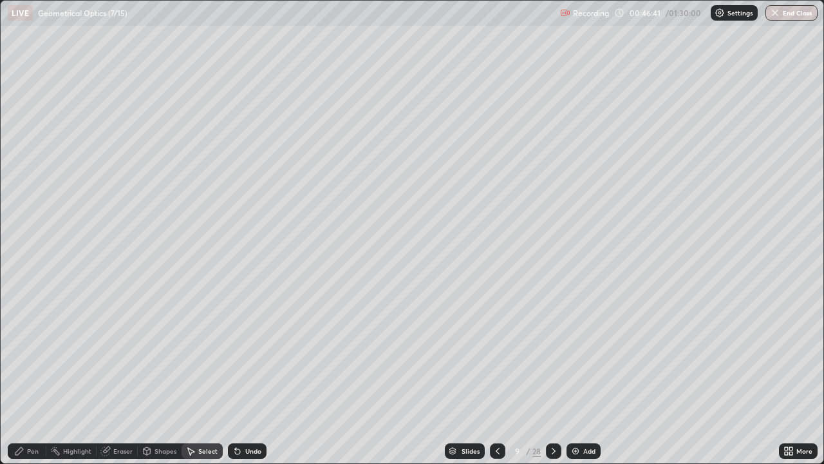
click at [41, 376] on div "Pen" at bounding box center [27, 450] width 39 height 15
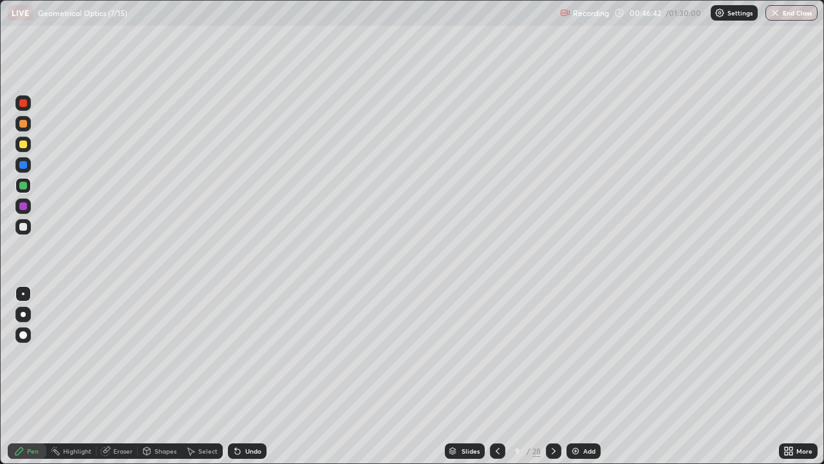
click at [24, 205] on div at bounding box center [23, 206] width 8 height 8
click at [248, 376] on div "Undo" at bounding box center [253, 451] width 16 height 6
click at [249, 376] on div "Undo" at bounding box center [247, 450] width 39 height 15
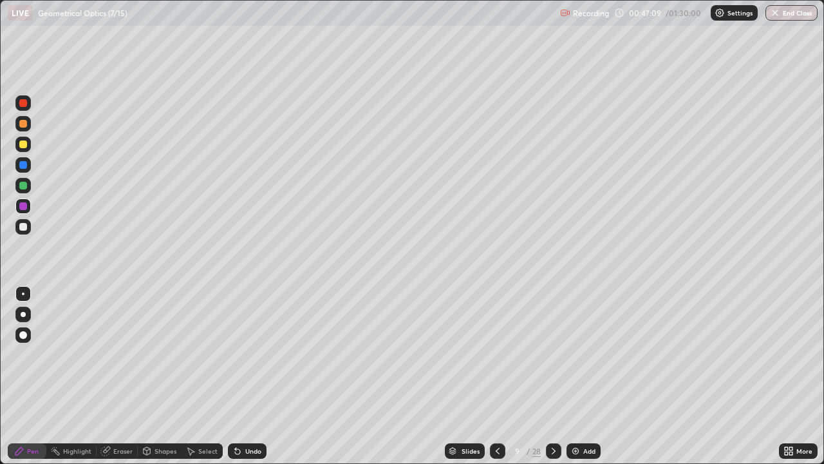
click at [240, 376] on icon at bounding box center [237, 451] width 10 height 10
click at [202, 376] on div "Select" at bounding box center [207, 451] width 19 height 6
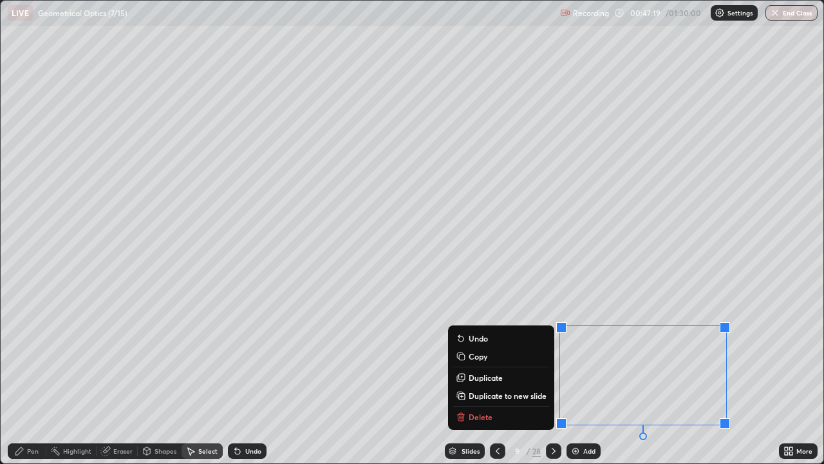
click at [778, 274] on div "0 ° Undo Copy Duplicate Duplicate to new slide Delete" at bounding box center [412, 232] width 823 height 462
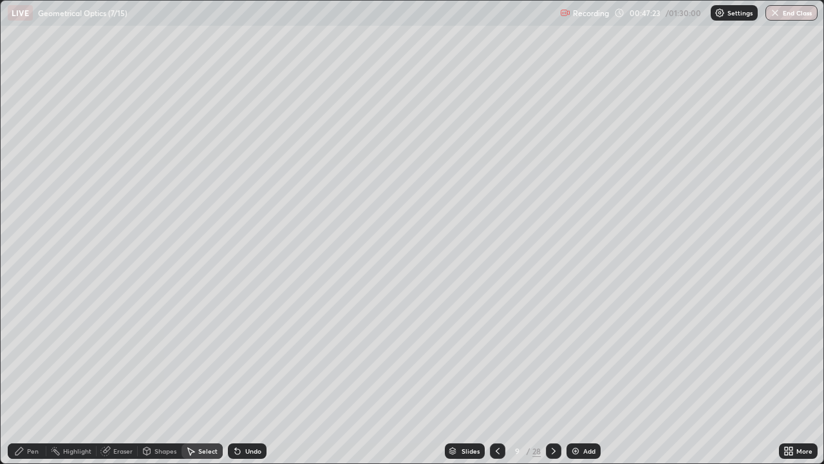
click at [33, 376] on div "Pen" at bounding box center [33, 451] width 12 height 6
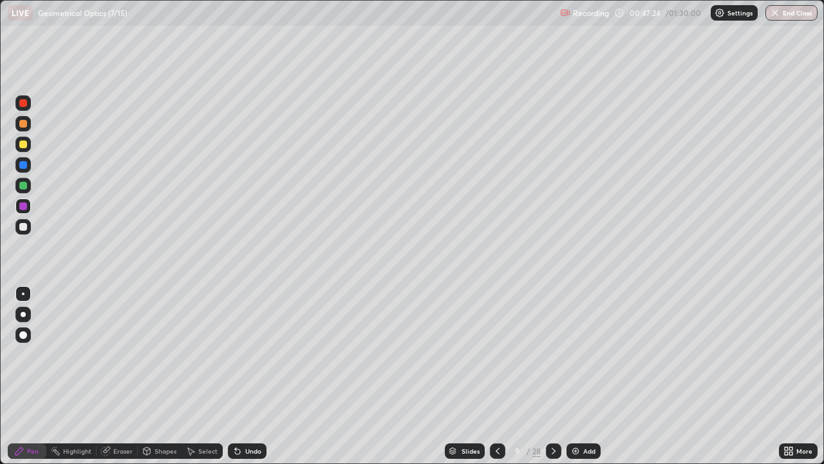
click at [22, 104] on div at bounding box center [23, 103] width 8 height 8
click at [23, 227] on div at bounding box center [23, 227] width 8 height 8
click at [28, 106] on div at bounding box center [22, 102] width 15 height 15
click at [26, 166] on div at bounding box center [23, 165] width 8 height 8
click at [21, 146] on div at bounding box center [23, 144] width 8 height 8
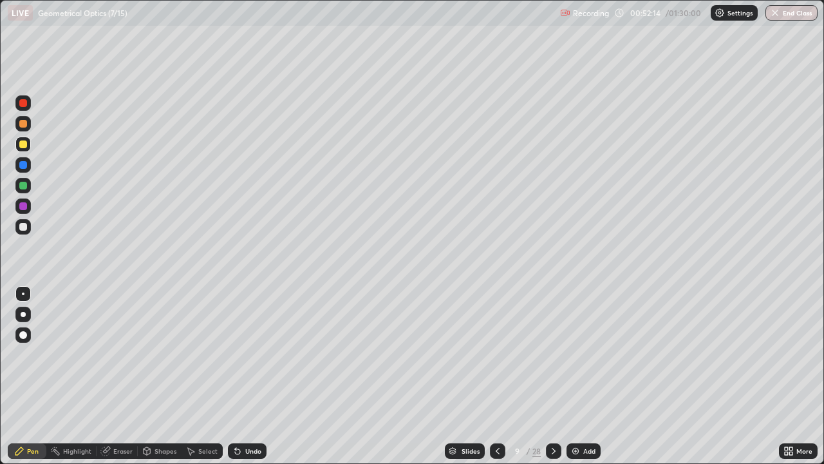
click at [575, 376] on img at bounding box center [575, 451] width 10 height 10
click at [26, 229] on div at bounding box center [23, 227] width 8 height 8
click at [20, 204] on div at bounding box center [23, 206] width 8 height 8
click at [235, 376] on icon at bounding box center [235, 448] width 1 height 1
click at [241, 376] on div "Undo" at bounding box center [247, 450] width 39 height 15
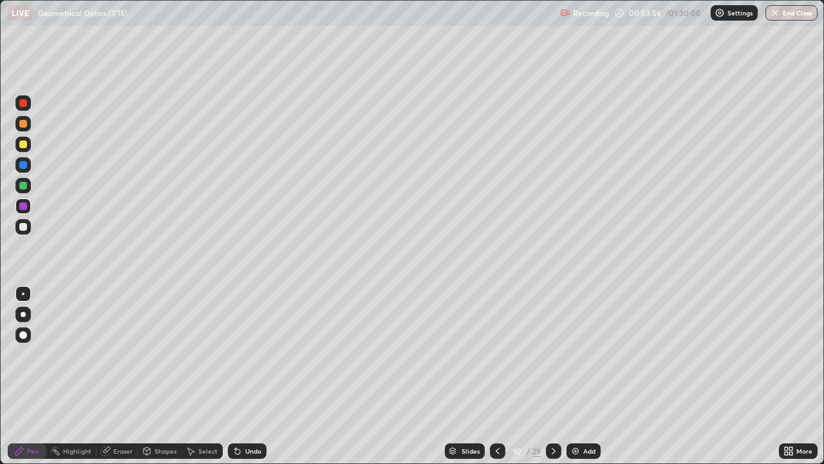
click at [241, 376] on div "Undo" at bounding box center [247, 450] width 39 height 15
click at [246, 376] on div "Undo" at bounding box center [253, 451] width 16 height 6
click at [24, 226] on div at bounding box center [23, 227] width 8 height 8
click at [24, 206] on div at bounding box center [23, 206] width 8 height 8
click at [28, 205] on div at bounding box center [22, 205] width 15 height 15
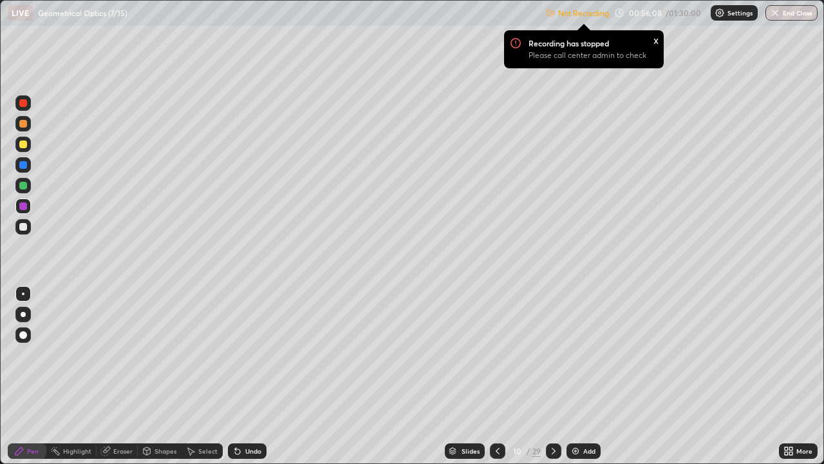
click at [655, 41] on div "x" at bounding box center [656, 40] width 5 height 14
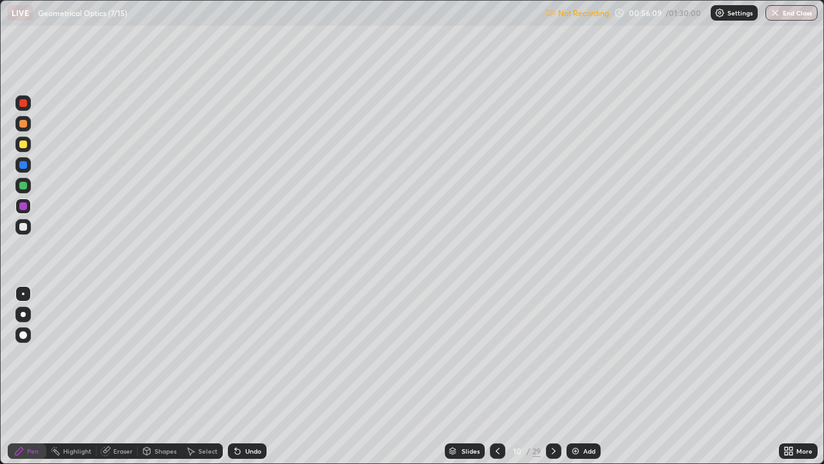
click at [729, 14] on p "Settings" at bounding box center [740, 13] width 25 height 6
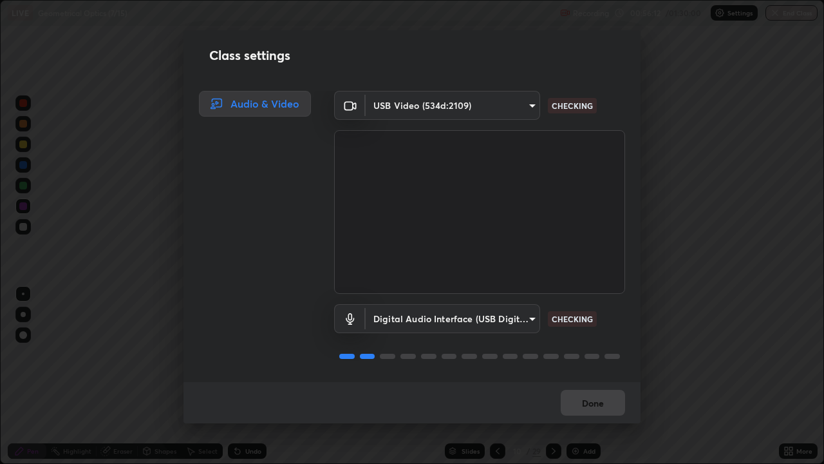
click at [511, 312] on body "Erase all LIVE Geometrical Optics (7/15) Recording 00:56:12 / 01:30:00 Settings…" at bounding box center [412, 232] width 824 height 464
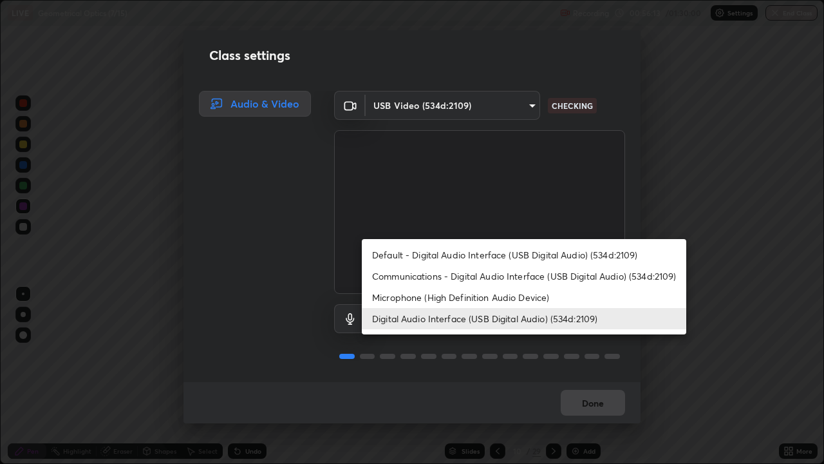
click at [530, 252] on li "Default - Digital Audio Interface (USB Digital Audio) (534d:2109)" at bounding box center [524, 254] width 325 height 21
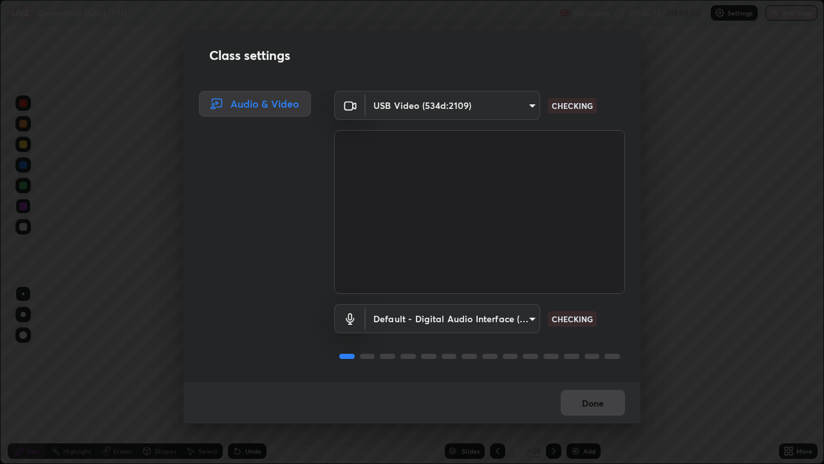
click at [509, 317] on body "Erase all LIVE Geometrical Optics (7/15) Recording 00:56:13 / 01:30:00 Settings…" at bounding box center [412, 232] width 824 height 464
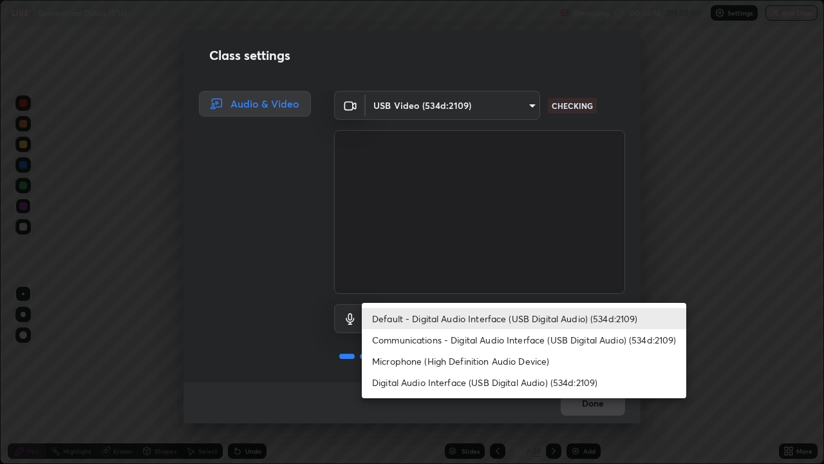
click at [556, 376] on li "Digital Audio Interface (USB Digital Audio) (534d:2109)" at bounding box center [524, 382] width 325 height 21
type input "536532af12226c338bcd5446059054d941b3a75470b8ebe0ea5f7d826babdd32"
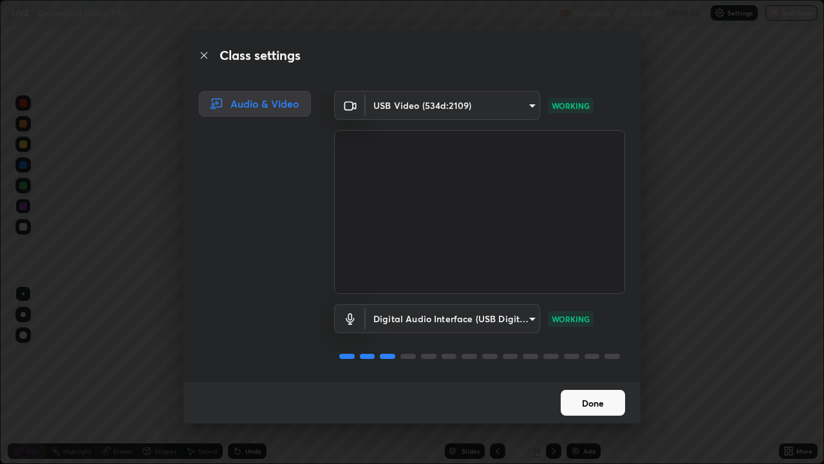
click at [596, 376] on button "Done" at bounding box center [593, 403] width 64 height 26
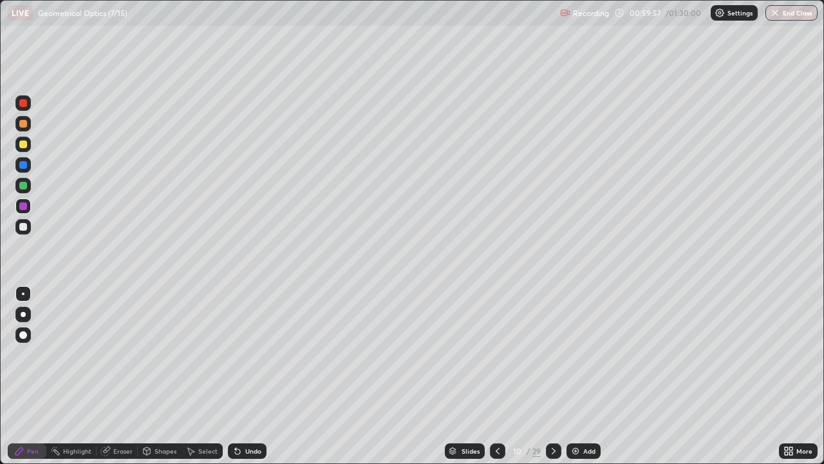
click at [574, 376] on img at bounding box center [575, 451] width 10 height 10
click at [24, 144] on div at bounding box center [23, 144] width 8 height 8
click at [164, 376] on div "Shapes" at bounding box center [166, 451] width 22 height 6
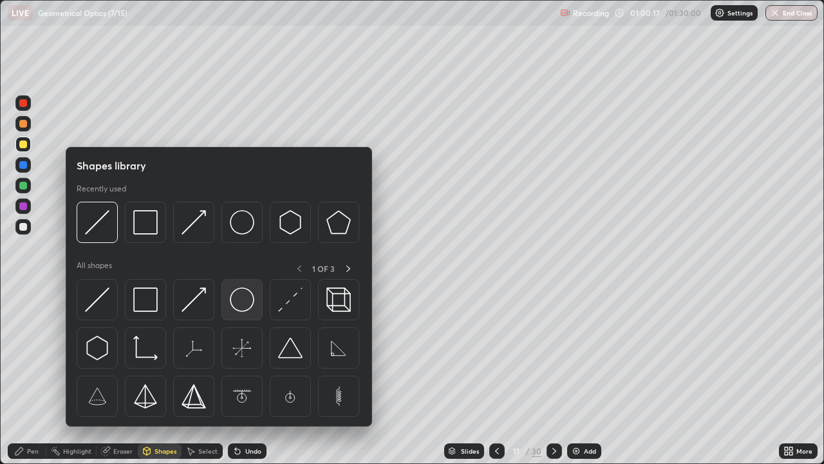
click at [246, 301] on img at bounding box center [242, 299] width 24 height 24
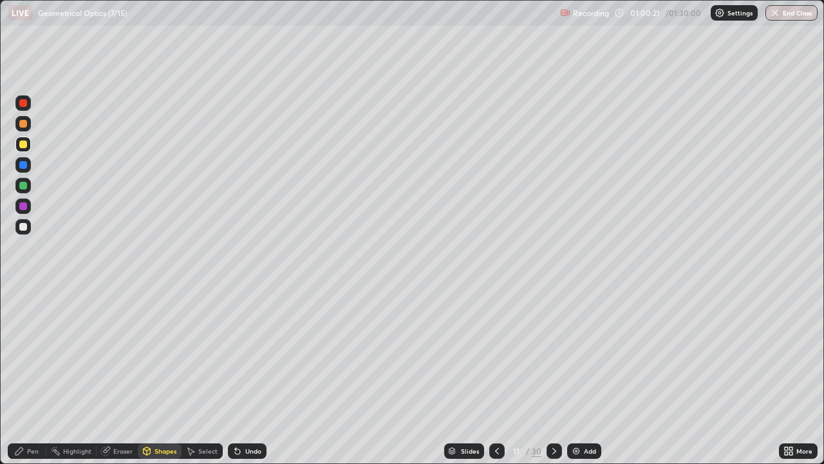
click at [24, 185] on div at bounding box center [23, 186] width 8 height 8
click at [209, 376] on div "Select" at bounding box center [207, 451] width 19 height 6
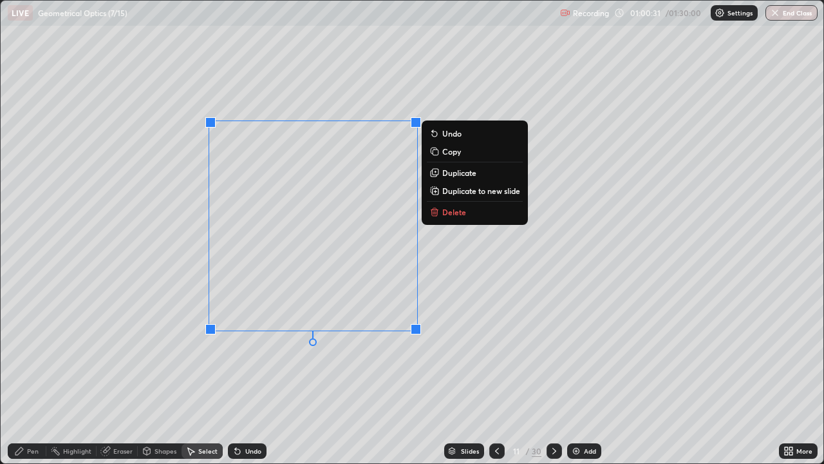
click at [312, 375] on div "0 ° Undo Copy Duplicate Duplicate to new slide Delete" at bounding box center [412, 232] width 823 height 462
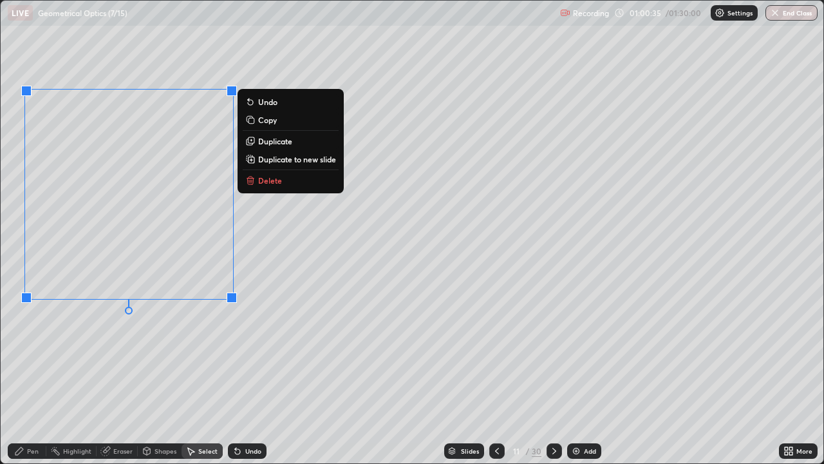
click at [308, 293] on div "0 ° Undo Copy Duplicate Duplicate to new slide Delete" at bounding box center [412, 232] width 823 height 462
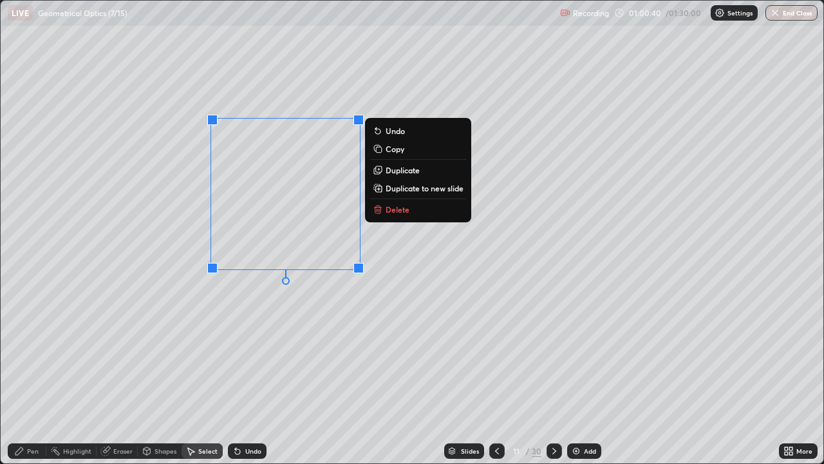
click at [278, 330] on div "0 ° Undo Copy Duplicate Duplicate to new slide Delete" at bounding box center [412, 232] width 823 height 462
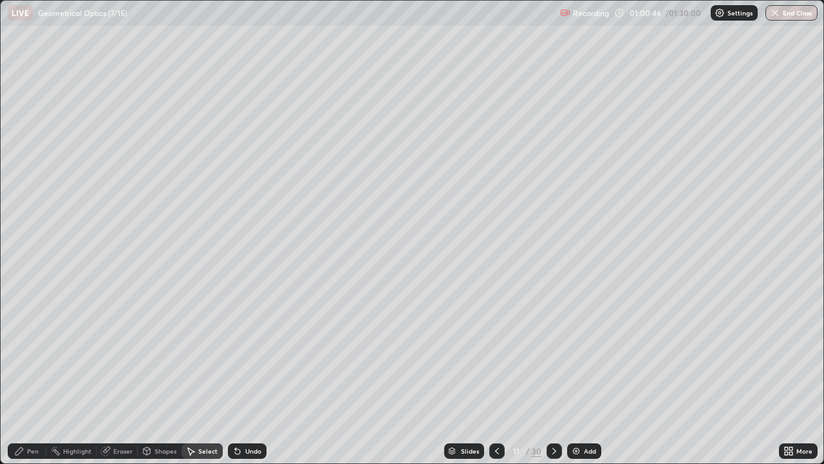
click at [117, 376] on div "Eraser" at bounding box center [122, 451] width 19 height 6
click at [28, 215] on div "Erase all" at bounding box center [23, 232] width 31 height 412
click at [27, 175] on div "Erase all" at bounding box center [23, 232] width 31 height 412
click at [35, 149] on div "Erase all" at bounding box center [23, 232] width 31 height 412
click at [24, 200] on div "Erase all" at bounding box center [23, 232] width 31 height 412
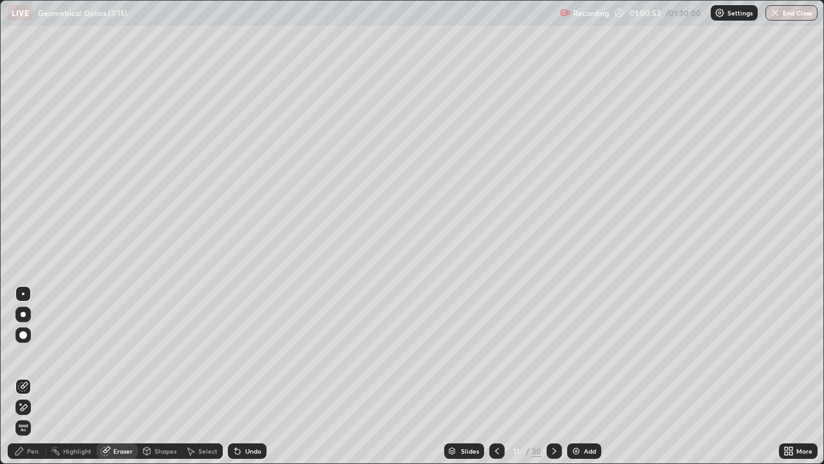
click at [28, 209] on div "Erase all" at bounding box center [23, 232] width 31 height 412
click at [32, 158] on div "Erase all" at bounding box center [23, 232] width 31 height 412
click at [28, 376] on div "Pen" at bounding box center [33, 451] width 12 height 6
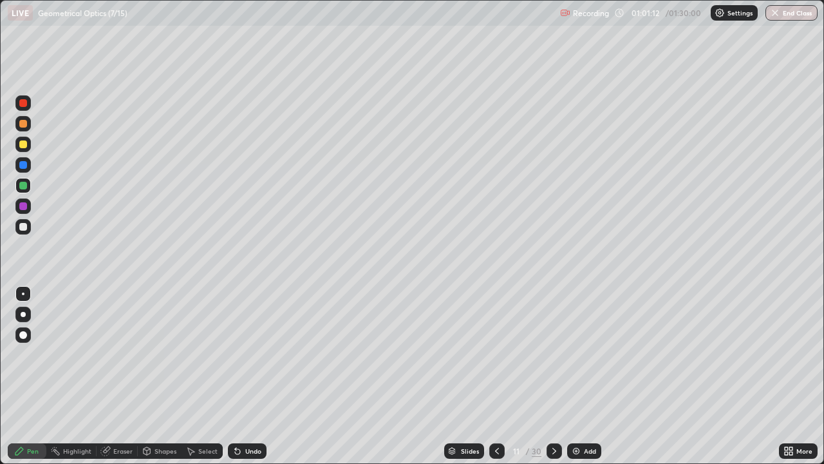
click at [24, 106] on div at bounding box center [23, 103] width 8 height 8
click at [243, 376] on div "Undo" at bounding box center [247, 450] width 39 height 15
click at [23, 204] on div at bounding box center [23, 206] width 8 height 8
click at [22, 205] on div at bounding box center [23, 206] width 8 height 8
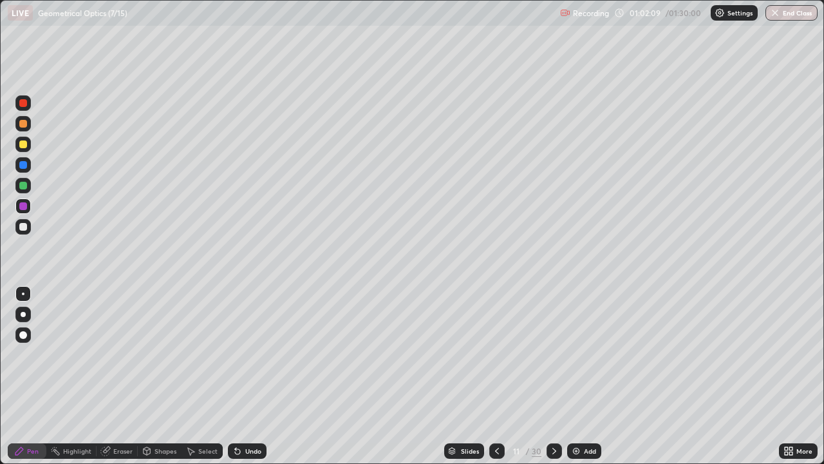
click at [24, 165] on div at bounding box center [23, 165] width 8 height 8
click at [21, 103] on div at bounding box center [23, 103] width 8 height 8
click at [156, 376] on div "Shapes" at bounding box center [166, 451] width 22 height 6
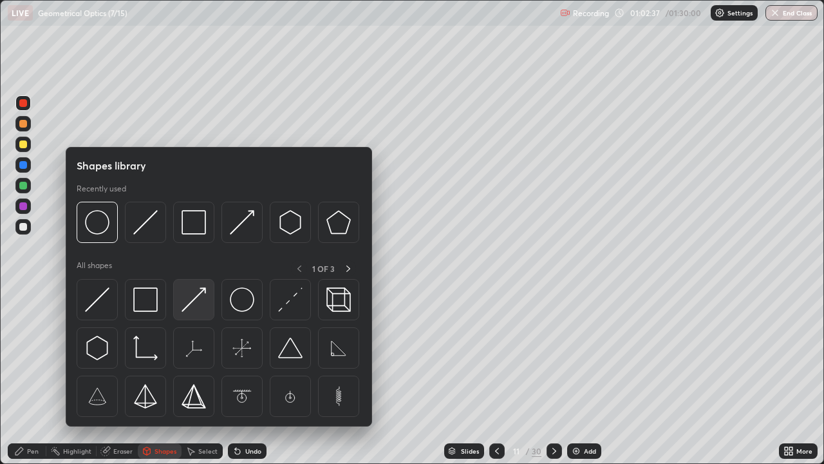
click at [191, 303] on img at bounding box center [194, 299] width 24 height 24
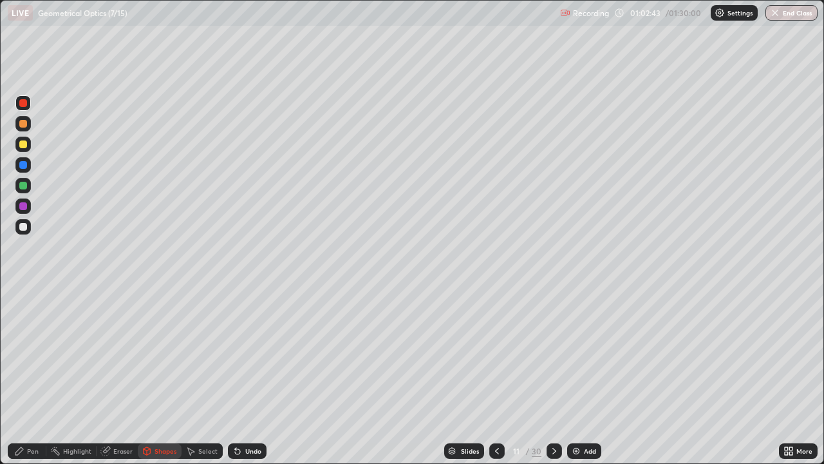
click at [38, 376] on div "Pen" at bounding box center [33, 451] width 12 height 6
click at [246, 376] on div "Undo" at bounding box center [253, 451] width 16 height 6
click at [162, 376] on div "Shapes" at bounding box center [166, 451] width 22 height 6
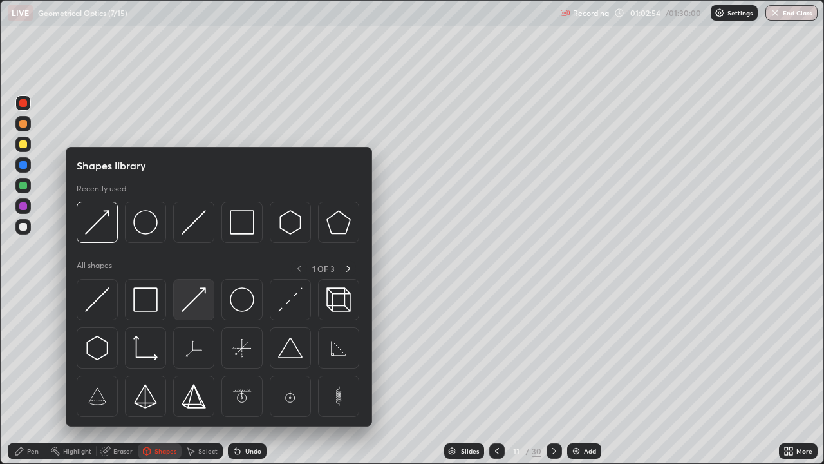
click at [191, 303] on img at bounding box center [194, 299] width 24 height 24
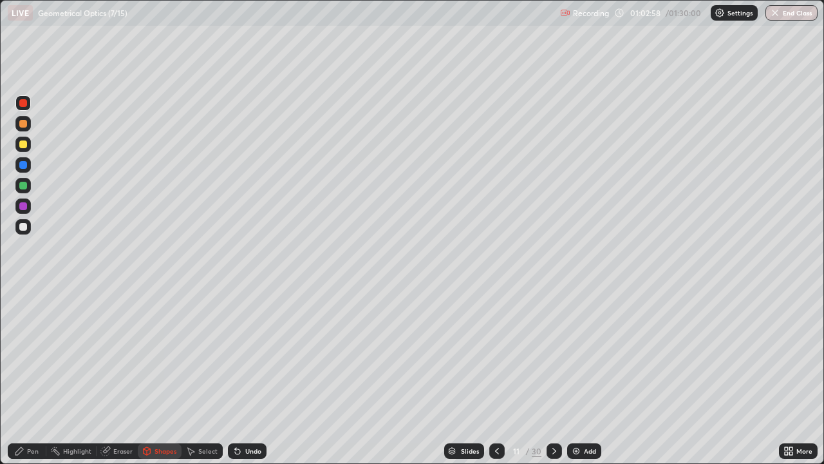
click at [39, 376] on div "Pen" at bounding box center [27, 450] width 39 height 15
click at [22, 228] on div at bounding box center [23, 227] width 8 height 8
click at [23, 227] on div at bounding box center [23, 227] width 8 height 8
click at [24, 229] on div at bounding box center [23, 227] width 8 height 8
click at [26, 206] on div at bounding box center [23, 206] width 8 height 8
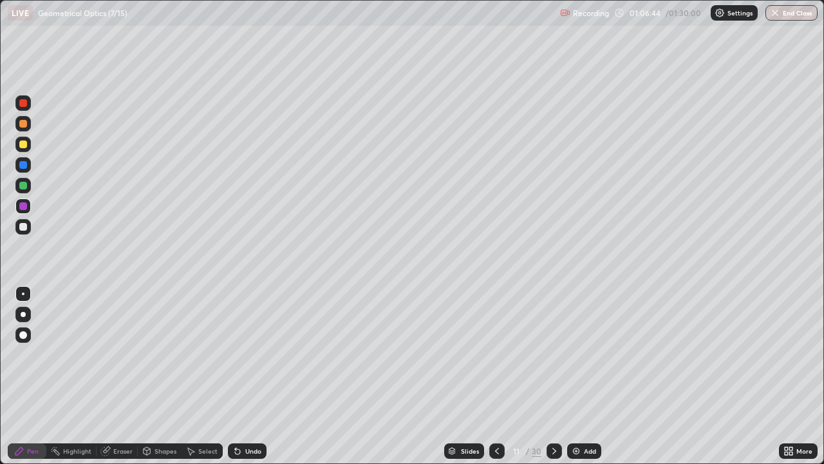
click at [24, 223] on div at bounding box center [23, 227] width 8 height 8
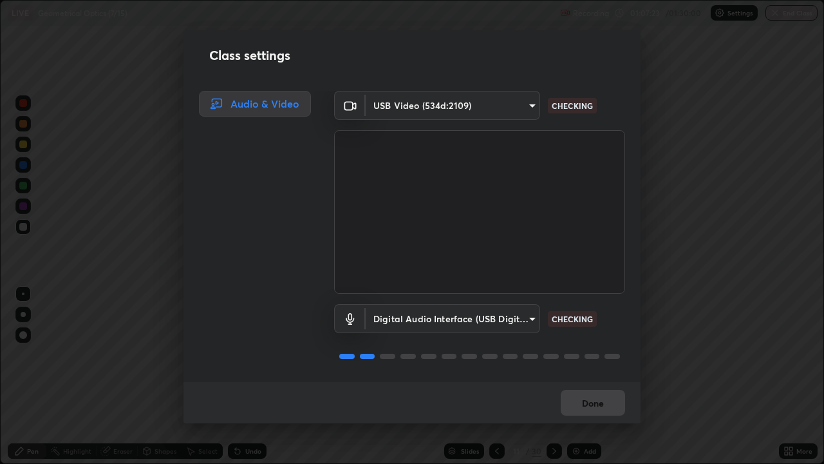
click at [514, 314] on body "Erase all LIVE Geometrical Optics (7/15) Recording 01:07:23 / 01:30:00 Settings…" at bounding box center [412, 232] width 824 height 464
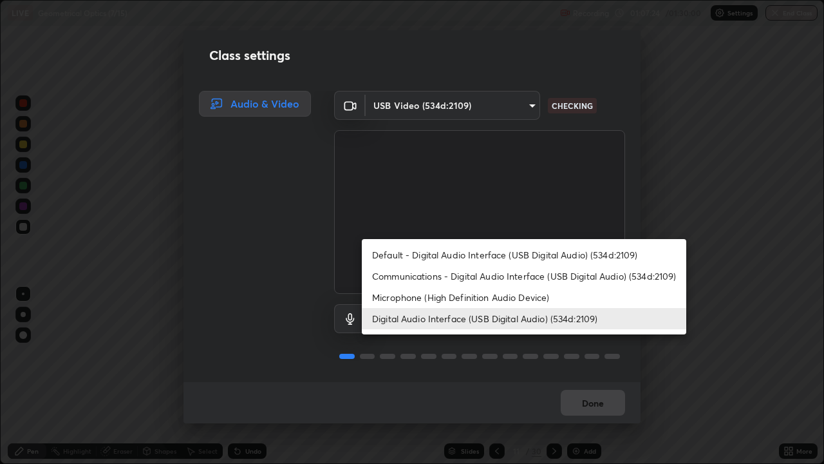
click at [523, 257] on li "Default - Digital Audio Interface (USB Digital Audio) (534d:2109)" at bounding box center [524, 254] width 325 height 21
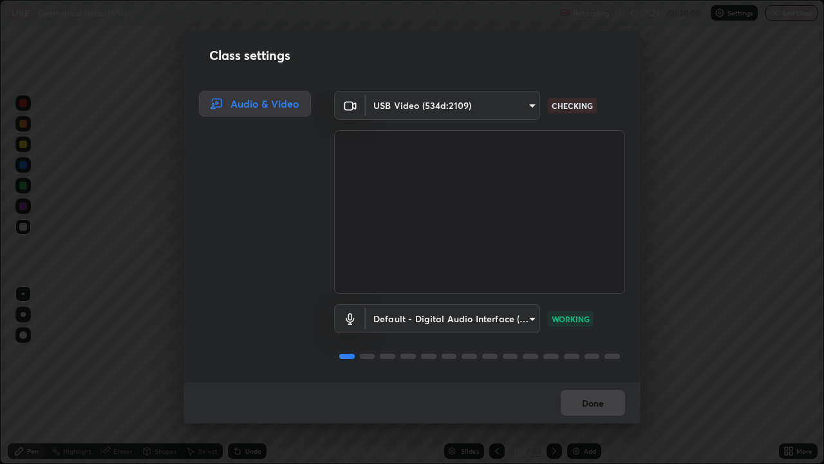
click at [501, 317] on body "Erase all LIVE Geometrical Optics (7/15) Recording 01:07:24 / 01:30:00 Settings…" at bounding box center [412, 232] width 824 height 464
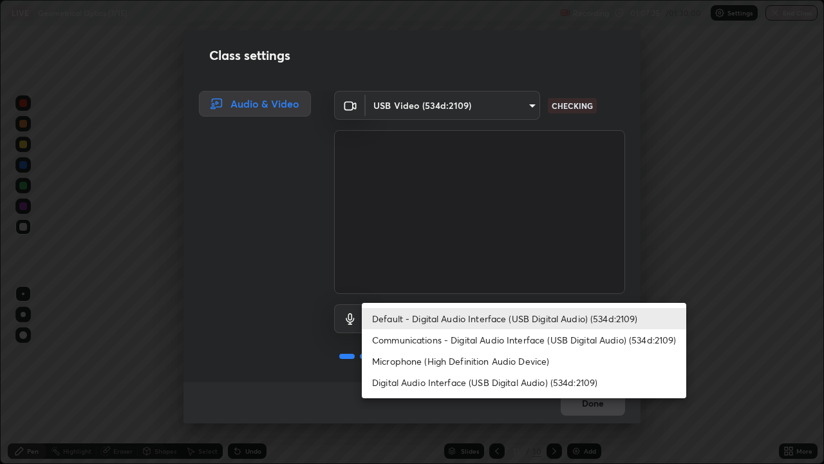
click at [525, 376] on li "Digital Audio Interface (USB Digital Audio) (534d:2109)" at bounding box center [524, 382] width 325 height 21
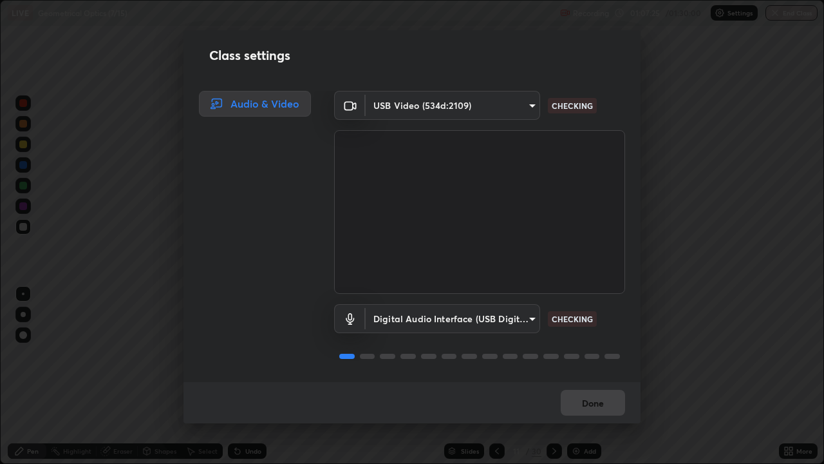
type input "536532af12226c338bcd5446059054d941b3a75470b8ebe0ea5f7d826babdd32"
click at [594, 376] on button "Done" at bounding box center [593, 403] width 64 height 26
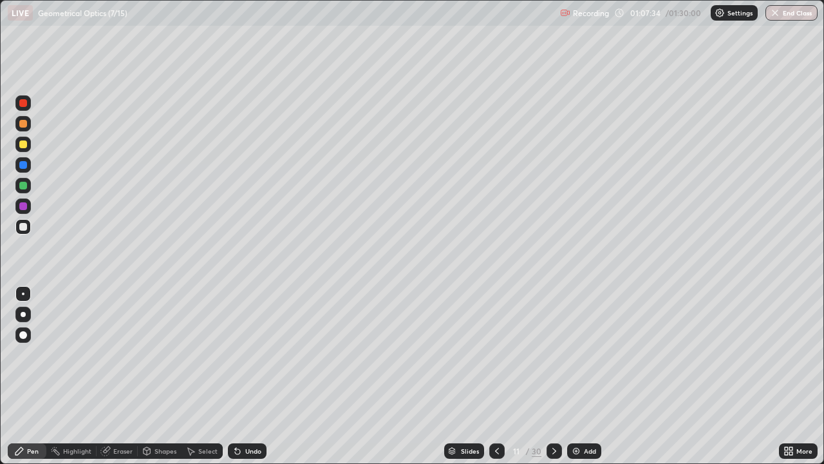
click at [169, 376] on div "Shapes" at bounding box center [166, 451] width 22 height 6
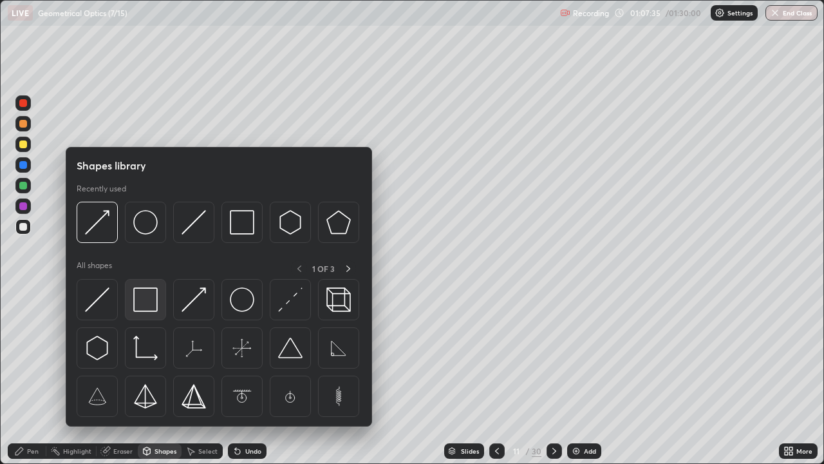
click at [152, 298] on img at bounding box center [145, 299] width 24 height 24
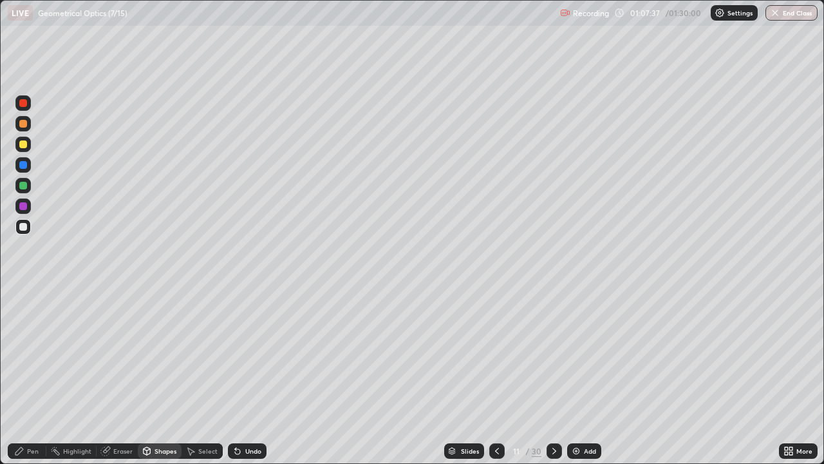
click at [26, 185] on div at bounding box center [23, 186] width 8 height 8
click at [34, 376] on div "Pen" at bounding box center [27, 450] width 39 height 15
click at [24, 165] on div at bounding box center [23, 165] width 8 height 8
click at [28, 227] on div at bounding box center [22, 226] width 15 height 15
click at [124, 376] on div "Eraser" at bounding box center [122, 451] width 19 height 6
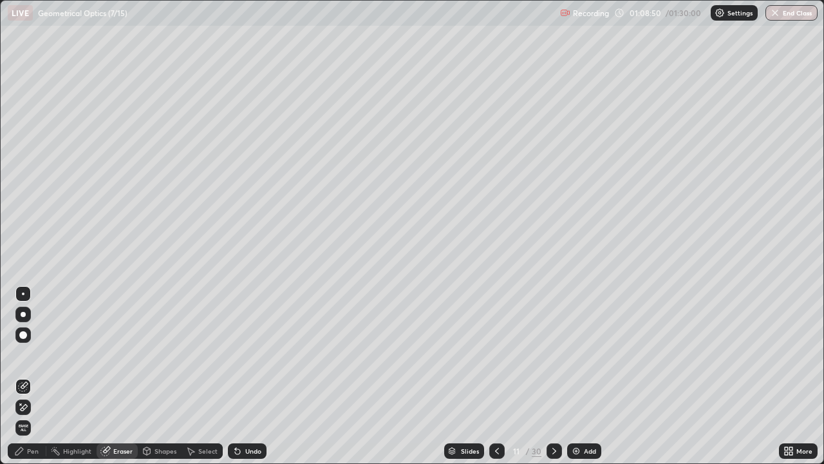
click at [33, 376] on div "Pen" at bounding box center [33, 451] width 12 height 6
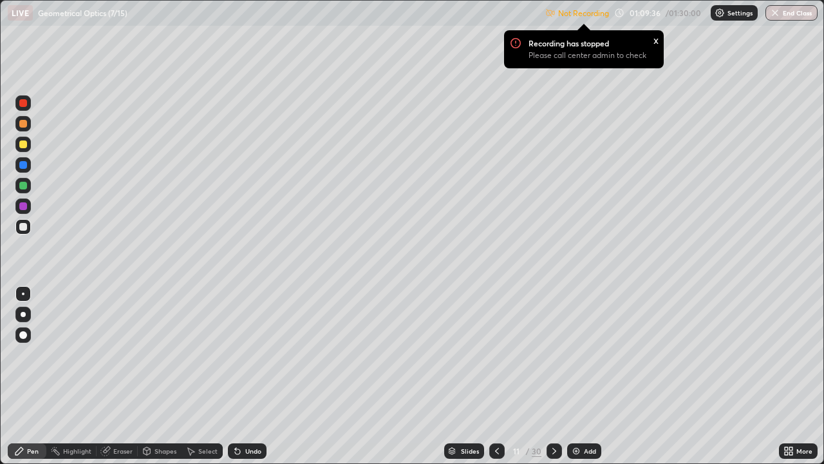
click at [168, 376] on div "Shapes" at bounding box center [166, 451] width 22 height 6
click at [655, 42] on div "x" at bounding box center [656, 40] width 5 height 14
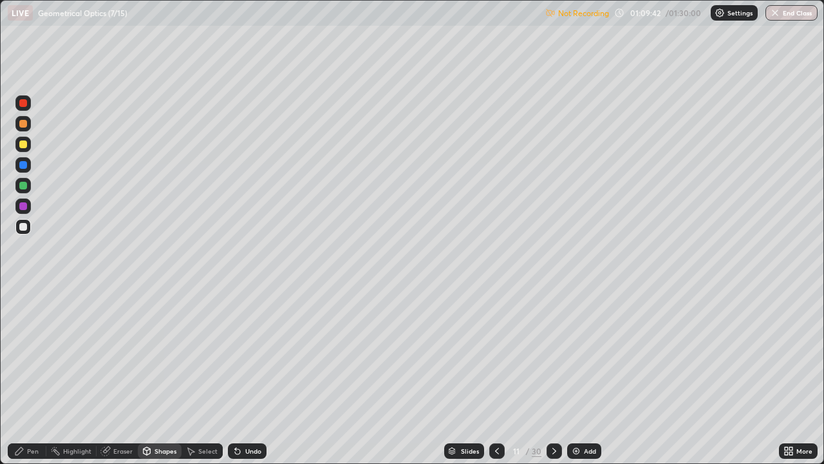
click at [722, 14] on img at bounding box center [720, 13] width 10 height 10
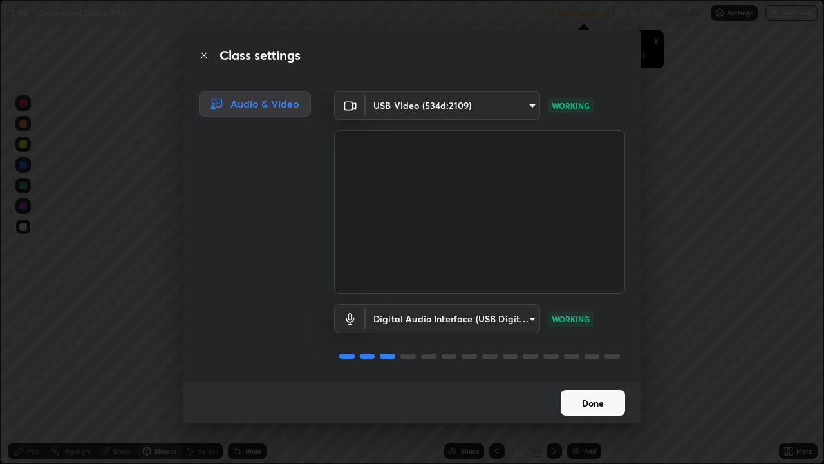
click at [581, 376] on button "Done" at bounding box center [593, 403] width 64 height 26
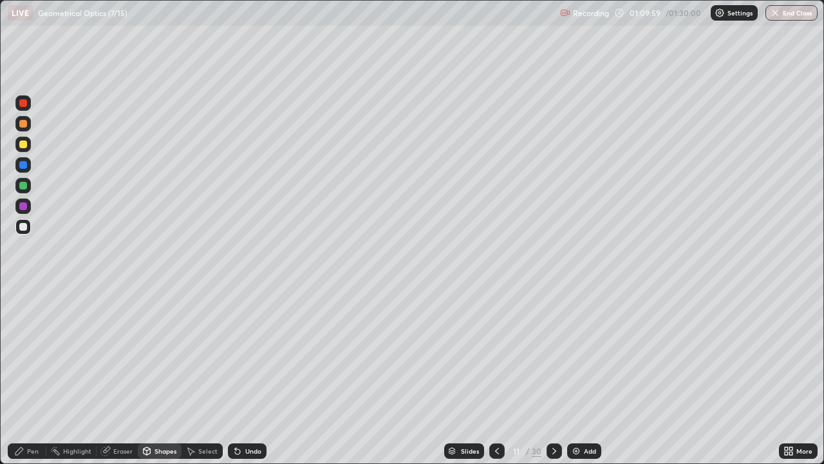
click at [575, 376] on img at bounding box center [576, 451] width 10 height 10
click at [26, 145] on div at bounding box center [23, 144] width 8 height 8
click at [235, 376] on icon at bounding box center [235, 448] width 1 height 1
click at [35, 376] on div "Pen" at bounding box center [27, 450] width 39 height 15
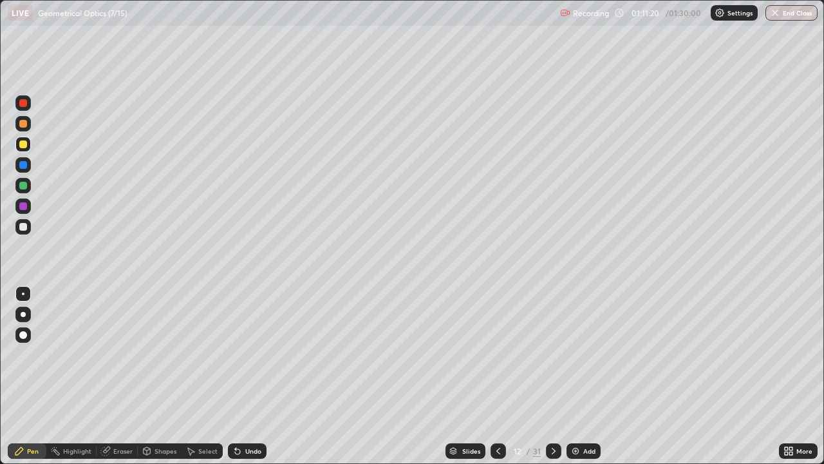
click at [23, 227] on div at bounding box center [23, 227] width 8 height 8
click at [26, 225] on div at bounding box center [23, 227] width 8 height 8
click at [24, 144] on div at bounding box center [23, 144] width 8 height 8
click at [169, 376] on div "Shapes" at bounding box center [166, 451] width 22 height 6
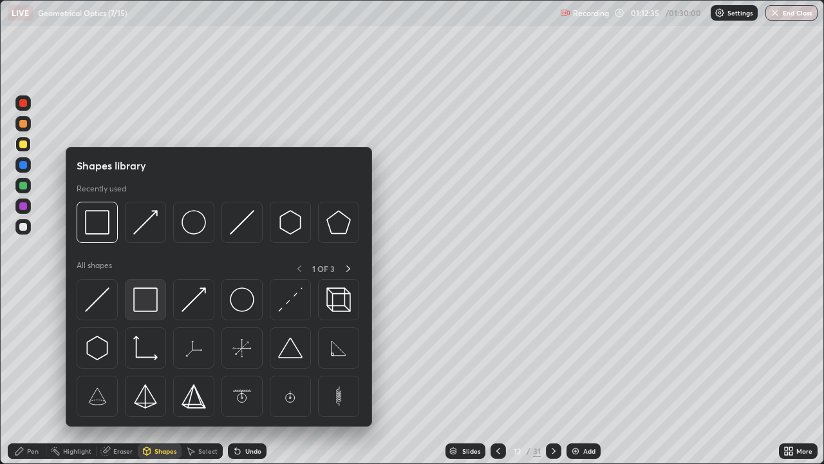
click at [151, 298] on img at bounding box center [145, 299] width 24 height 24
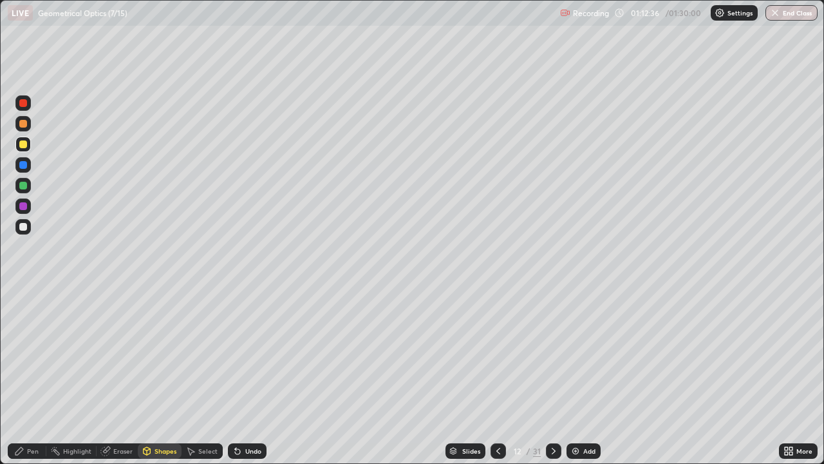
click at [24, 226] on div at bounding box center [23, 227] width 8 height 8
click at [28, 185] on div at bounding box center [22, 185] width 15 height 15
click at [35, 376] on div "Pen" at bounding box center [27, 450] width 39 height 15
click at [26, 226] on div at bounding box center [23, 227] width 8 height 8
click at [26, 184] on div at bounding box center [23, 186] width 8 height 8
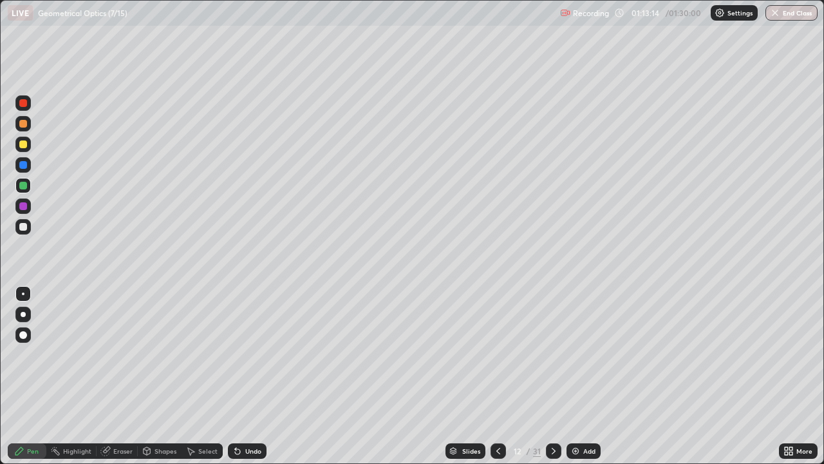
click at [245, 376] on div "Undo" at bounding box center [253, 451] width 16 height 6
click at [171, 376] on div "Shapes" at bounding box center [166, 451] width 22 height 6
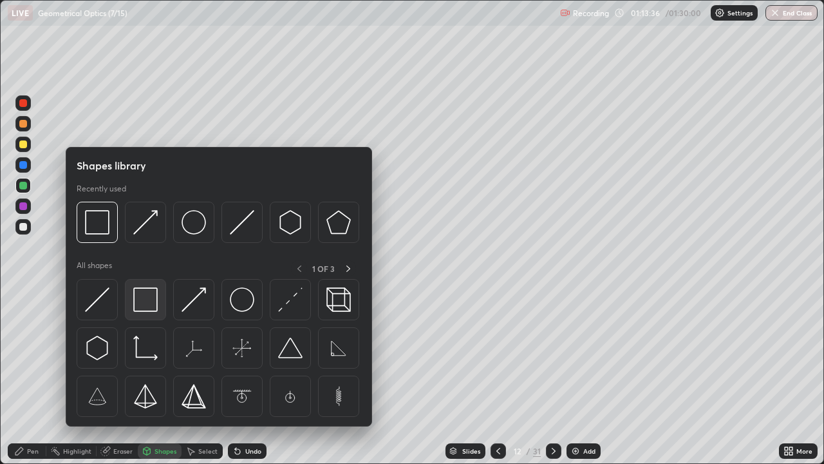
click at [154, 301] on img at bounding box center [145, 299] width 24 height 24
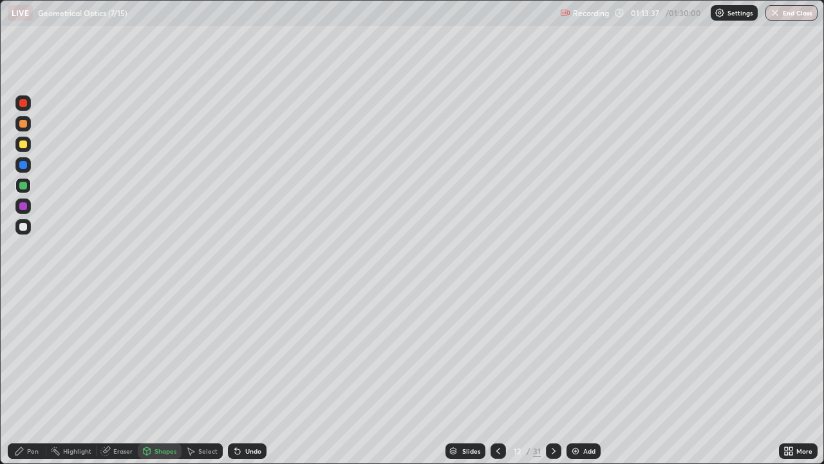
click at [24, 206] on div at bounding box center [23, 206] width 8 height 8
click at [41, 376] on div "Pen" at bounding box center [27, 450] width 39 height 15
click at [22, 102] on div at bounding box center [23, 103] width 8 height 8
click at [504, 376] on div at bounding box center [498, 450] width 15 height 15
click at [19, 146] on div at bounding box center [23, 144] width 8 height 8
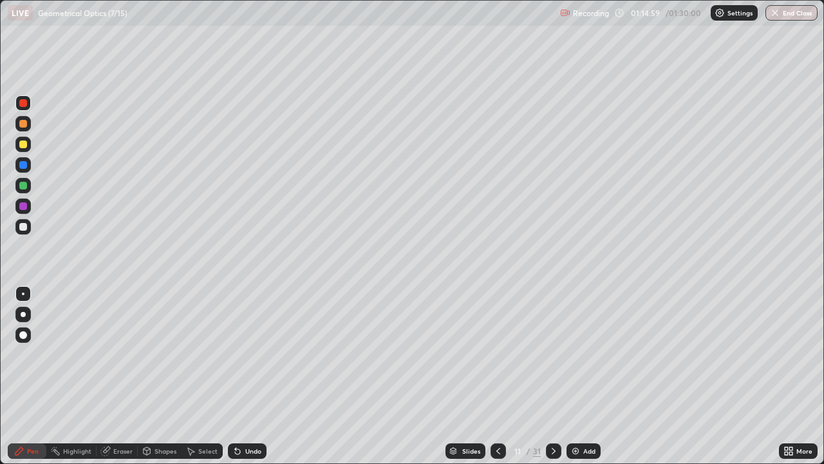
click at [19, 146] on div at bounding box center [23, 144] width 8 height 8
click at [240, 376] on icon at bounding box center [237, 451] width 10 height 10
click at [241, 376] on div "Undo" at bounding box center [247, 450] width 39 height 15
click at [21, 185] on div at bounding box center [23, 186] width 8 height 8
click at [26, 165] on div at bounding box center [23, 165] width 8 height 8
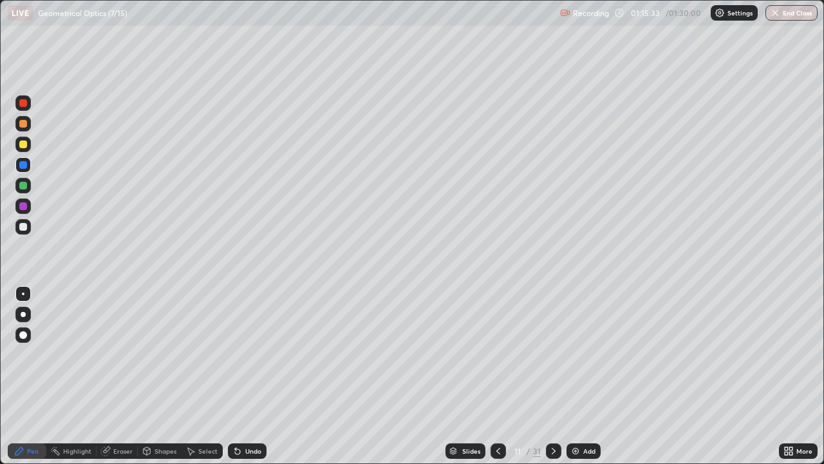
click at [238, 376] on icon at bounding box center [237, 451] width 10 height 10
click at [203, 376] on div "Select" at bounding box center [207, 451] width 19 height 6
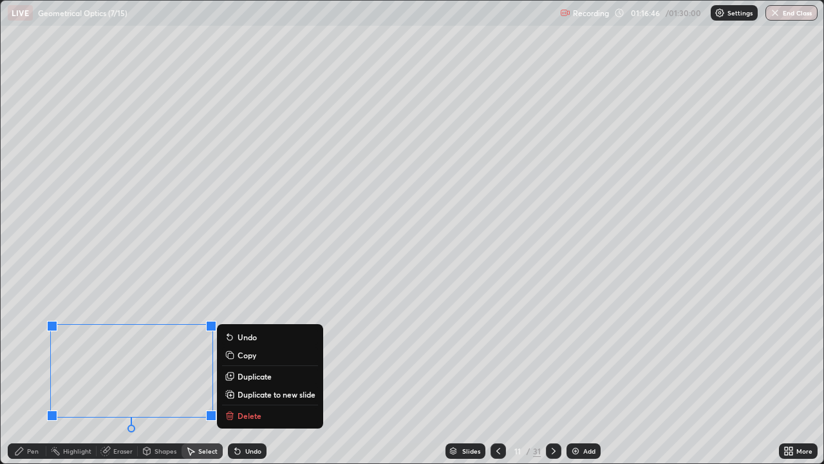
click at [236, 376] on button "Delete" at bounding box center [270, 415] width 96 height 15
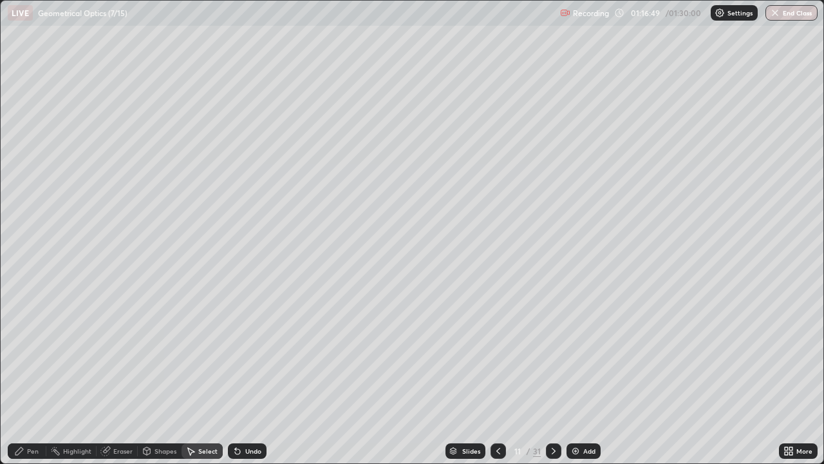
click at [29, 376] on div "Pen" at bounding box center [27, 450] width 39 height 15
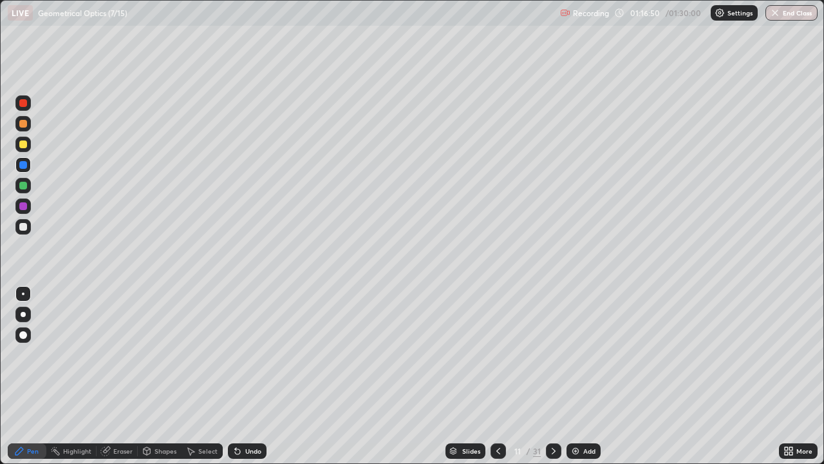
click at [23, 144] on div at bounding box center [23, 144] width 8 height 8
click at [25, 184] on div at bounding box center [23, 186] width 8 height 8
click at [124, 376] on div "Eraser" at bounding box center [122, 451] width 19 height 6
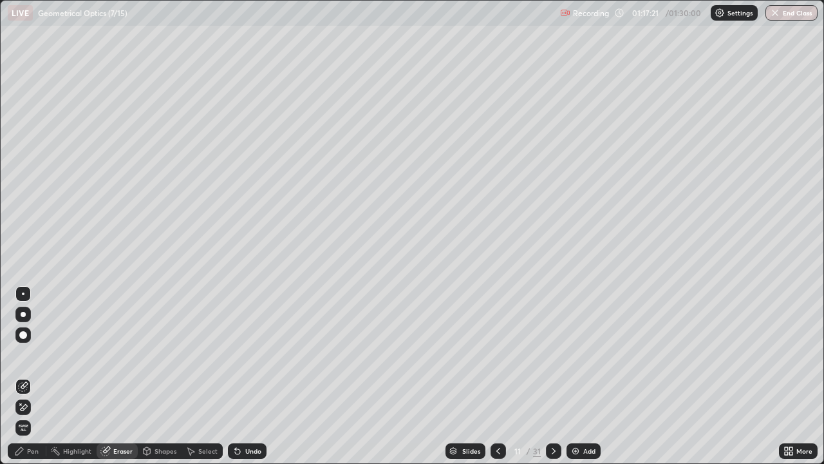
click at [37, 376] on div "Pen" at bounding box center [33, 451] width 12 height 6
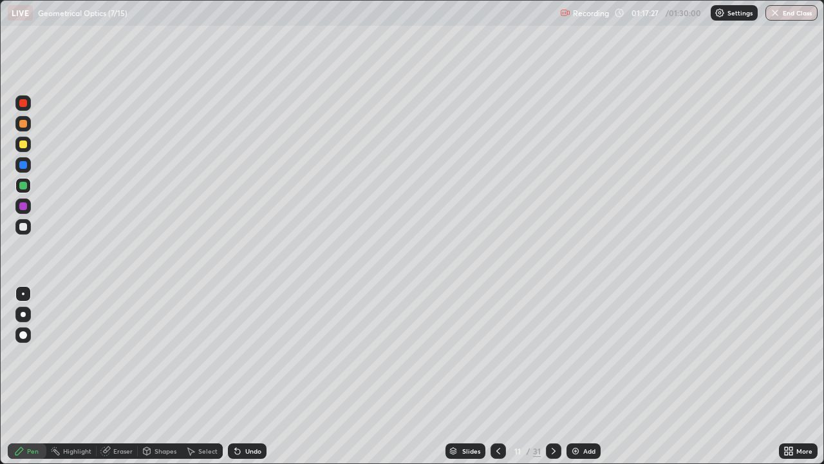
click at [26, 104] on div at bounding box center [23, 103] width 8 height 8
click at [24, 162] on div at bounding box center [23, 165] width 8 height 8
click at [550, 376] on icon at bounding box center [554, 451] width 10 height 10
click at [21, 185] on div at bounding box center [23, 186] width 8 height 8
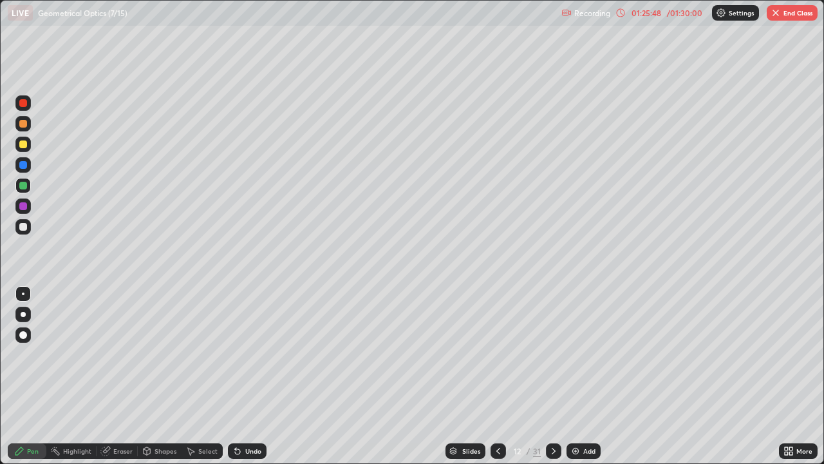
click at [28, 227] on div at bounding box center [22, 226] width 15 height 15
click at [26, 225] on div at bounding box center [23, 227] width 8 height 8
click at [799, 10] on button "End Class" at bounding box center [792, 12] width 51 height 15
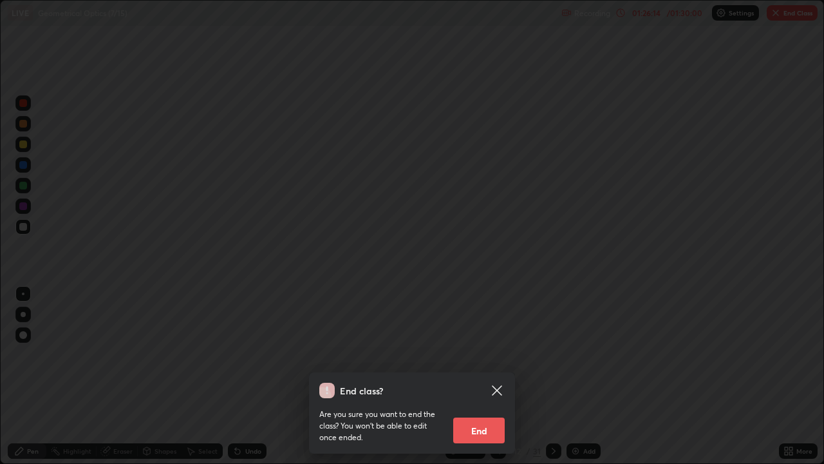
click at [491, 376] on button "End" at bounding box center [479, 430] width 52 height 26
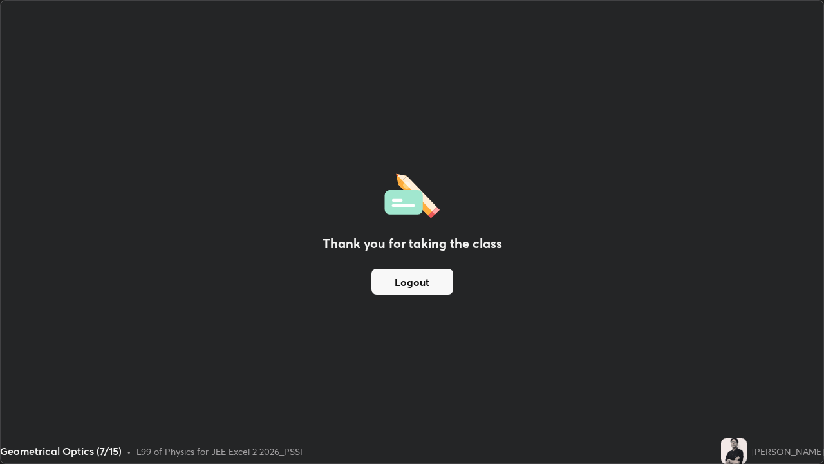
click at [432, 280] on button "Logout" at bounding box center [413, 282] width 82 height 26
click at [429, 278] on button "Logout" at bounding box center [413, 282] width 82 height 26
